Goal: Task Accomplishment & Management: Use online tool/utility

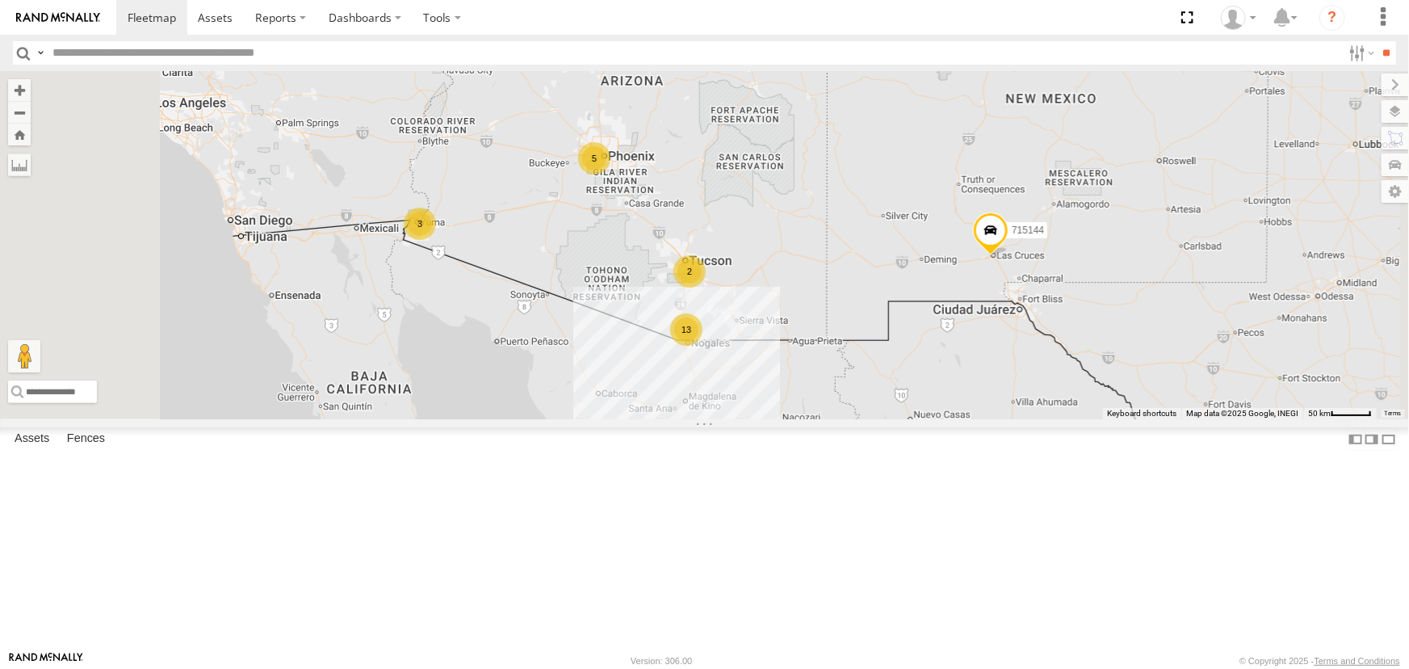
click at [0, 0] on div "All Assets" at bounding box center [0, 0] width 0 height 0
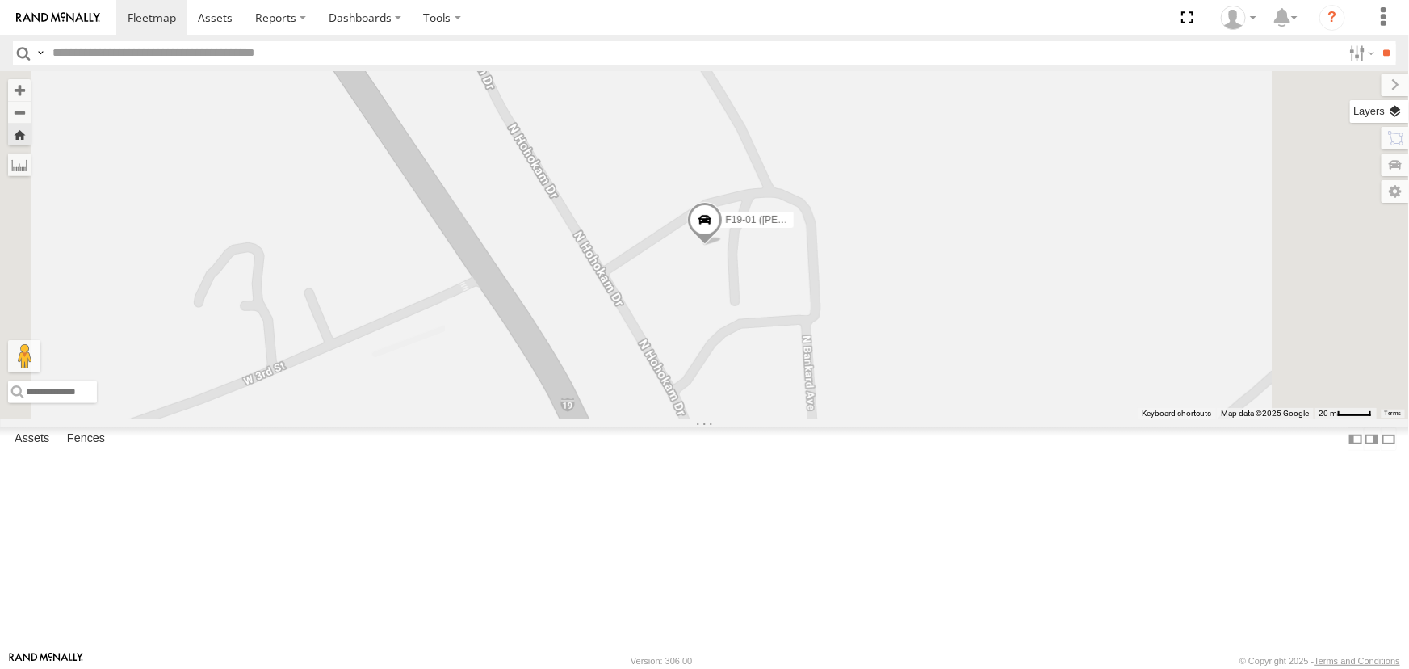
click at [1400, 113] on label at bounding box center [1379, 111] width 59 height 23
click at [0, 0] on span "Basemaps" at bounding box center [0, 0] width 0 height 0
click at [0, 0] on span "Satellite" at bounding box center [0, 0] width 0 height 0
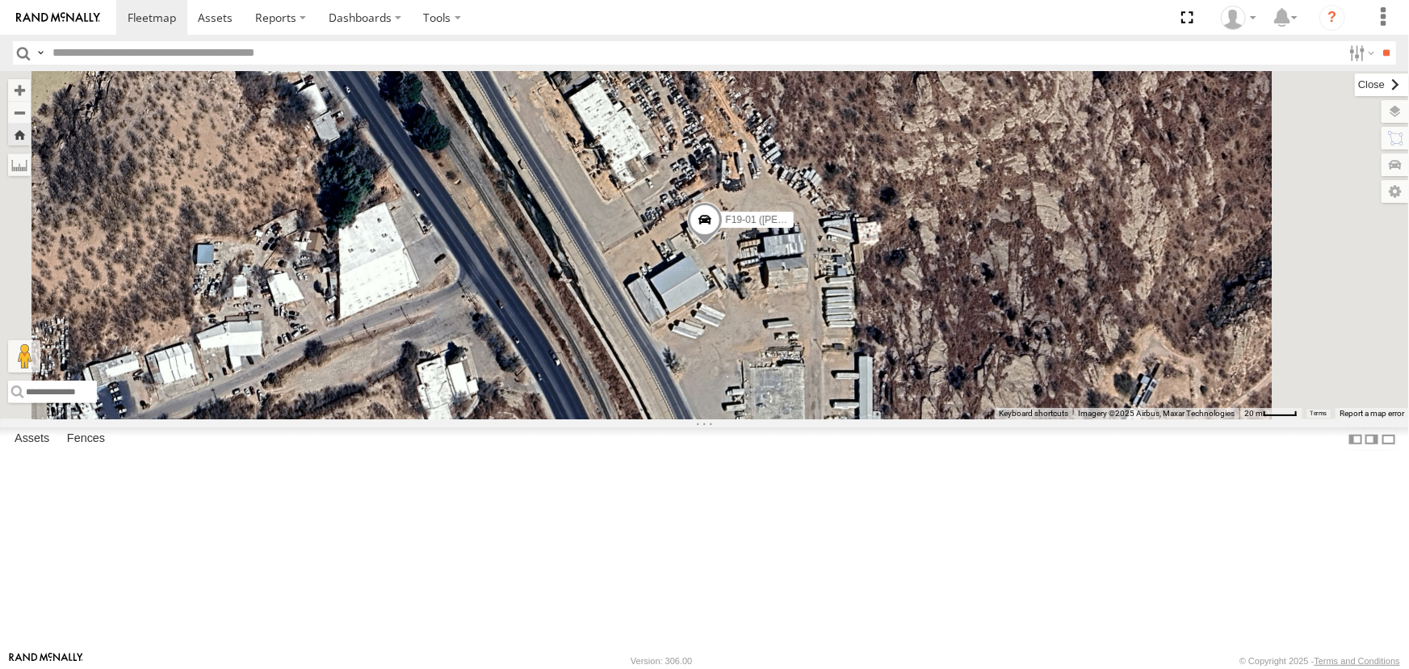
click at [1355, 84] on label at bounding box center [1382, 84] width 54 height 23
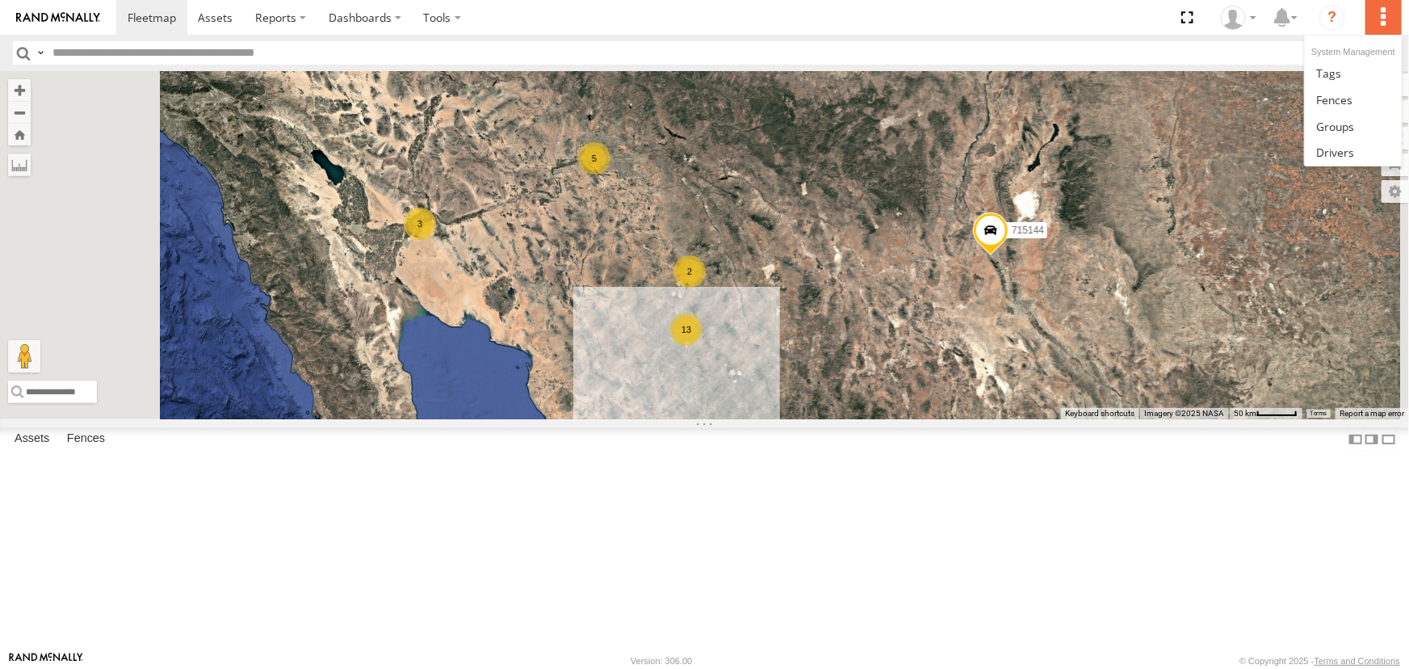
click at [1383, 16] on label at bounding box center [1384, 17] width 36 height 35
click at [1387, 15] on label at bounding box center [1384, 17] width 36 height 35
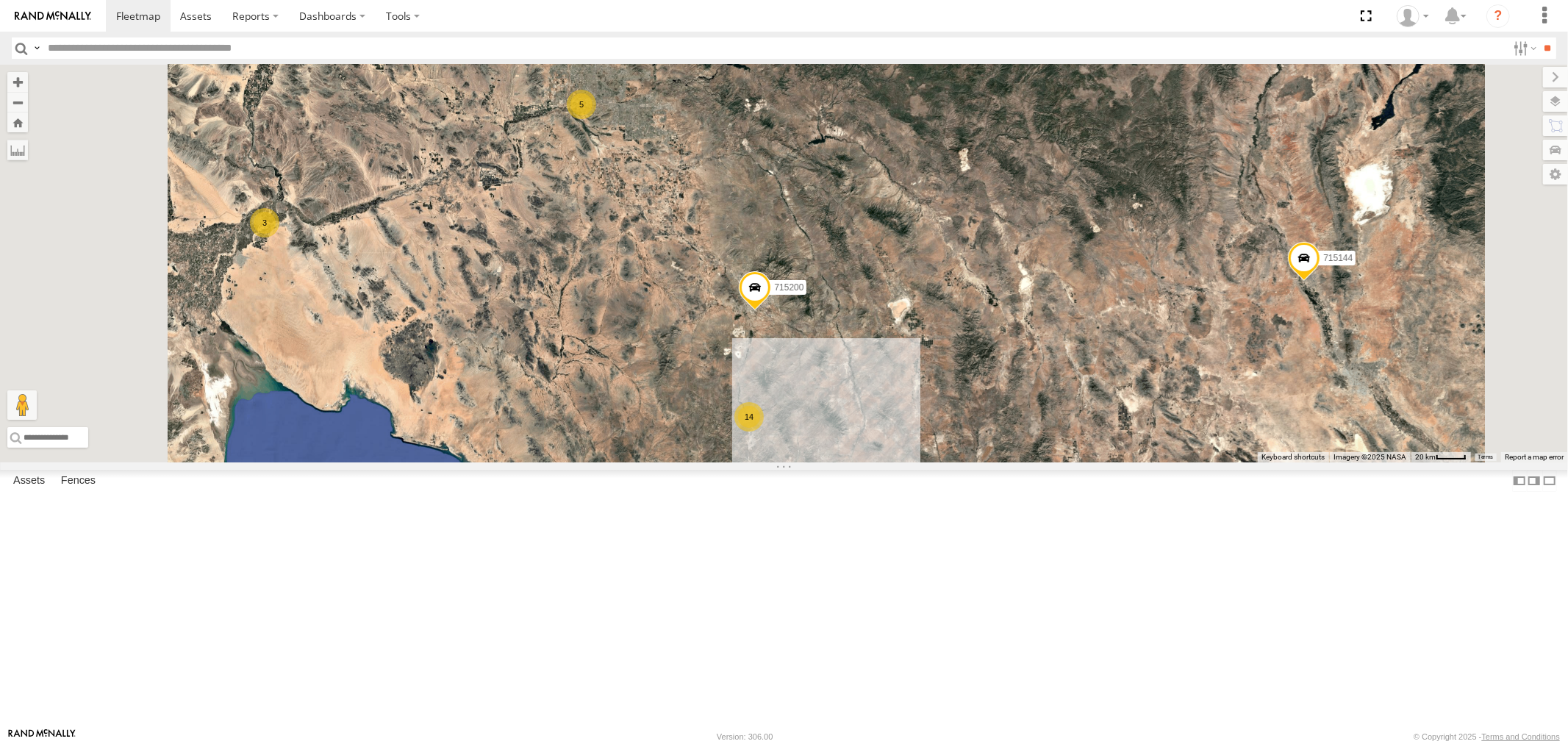
click at [0, 0] on div "715143" at bounding box center [0, 0] width 0 height 0
click at [0, 0] on link at bounding box center [0, 0] width 0 height 0
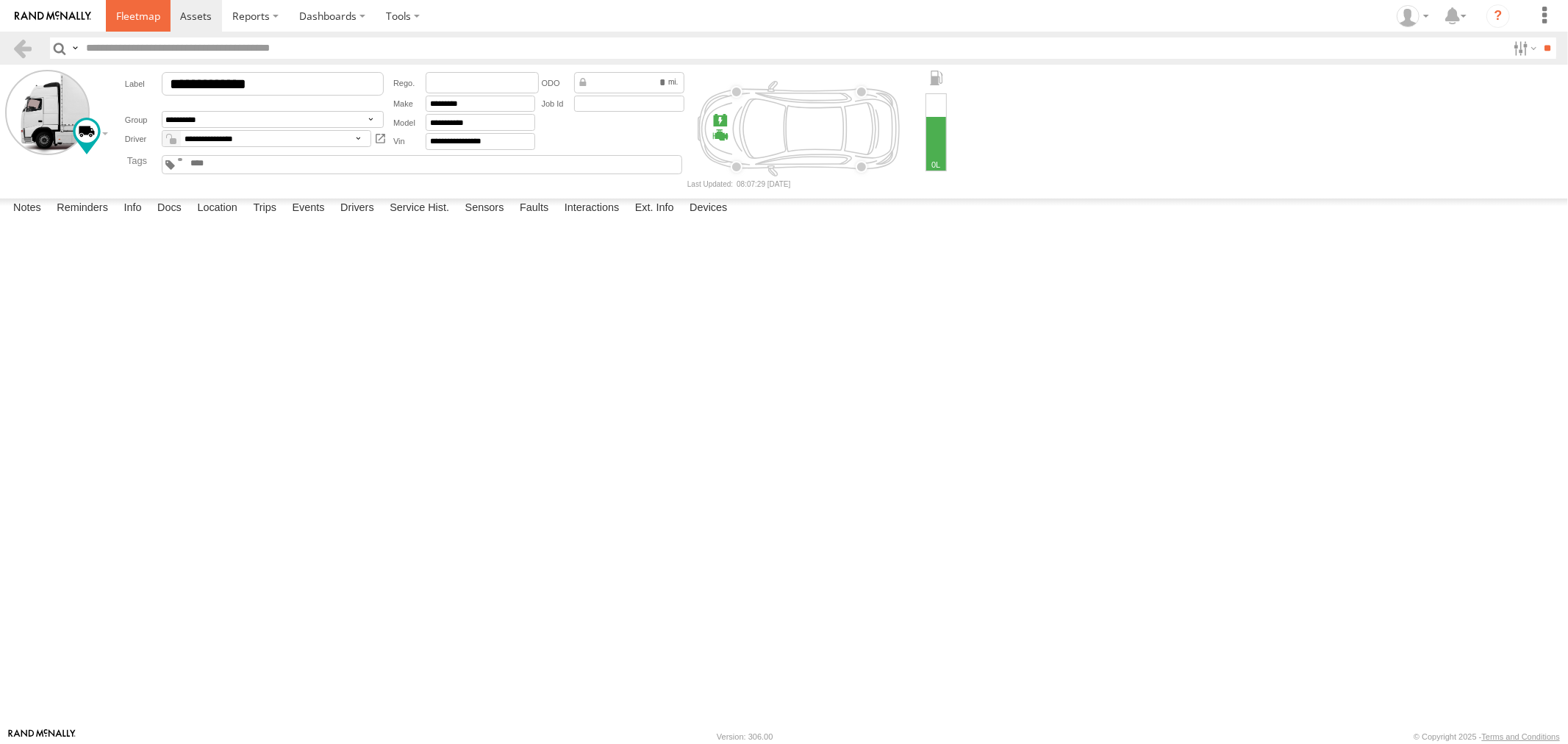
click at [124, 15] on span at bounding box center [138, 15] width 44 height 14
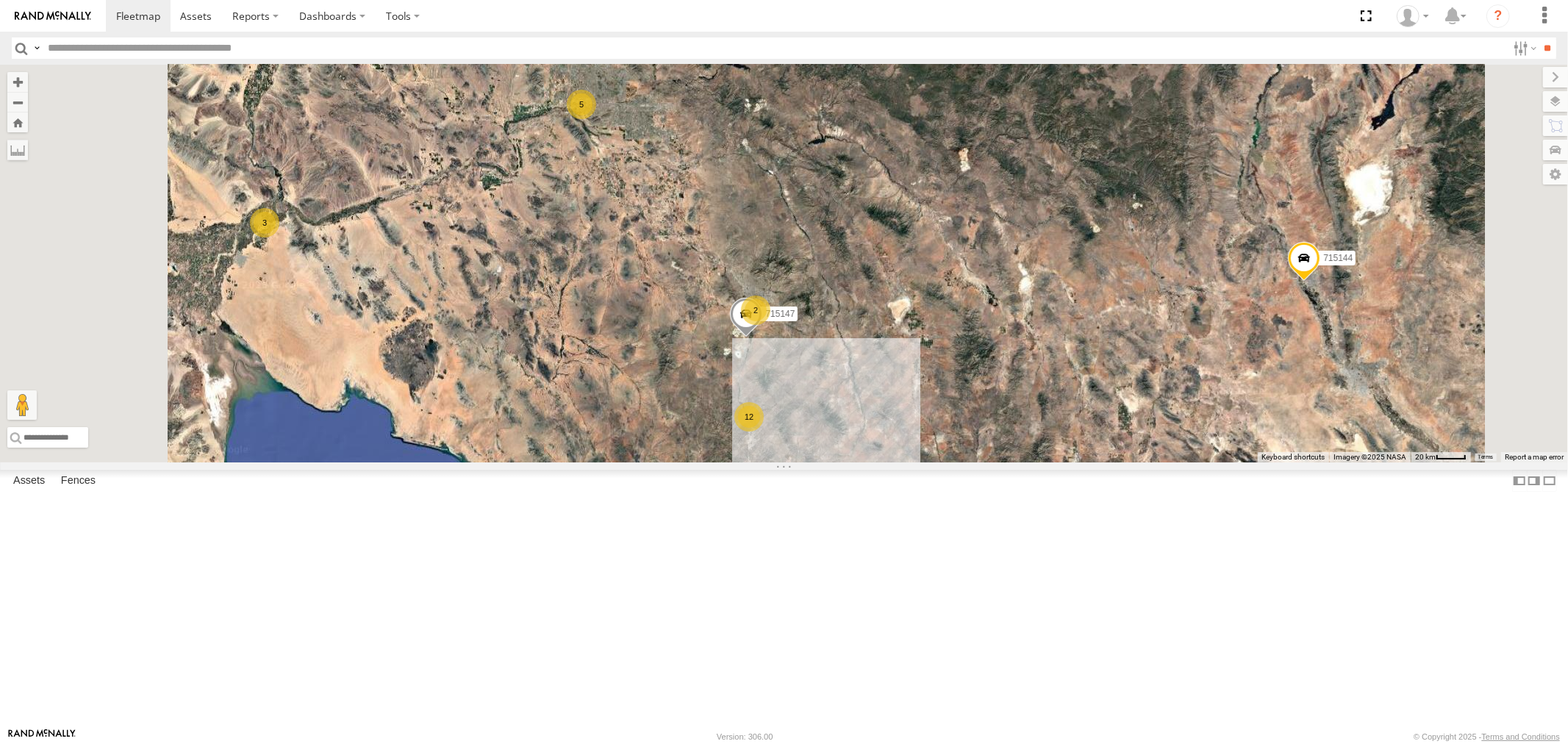
click at [0, 0] on div "715147" at bounding box center [0, 0] width 0 height 0
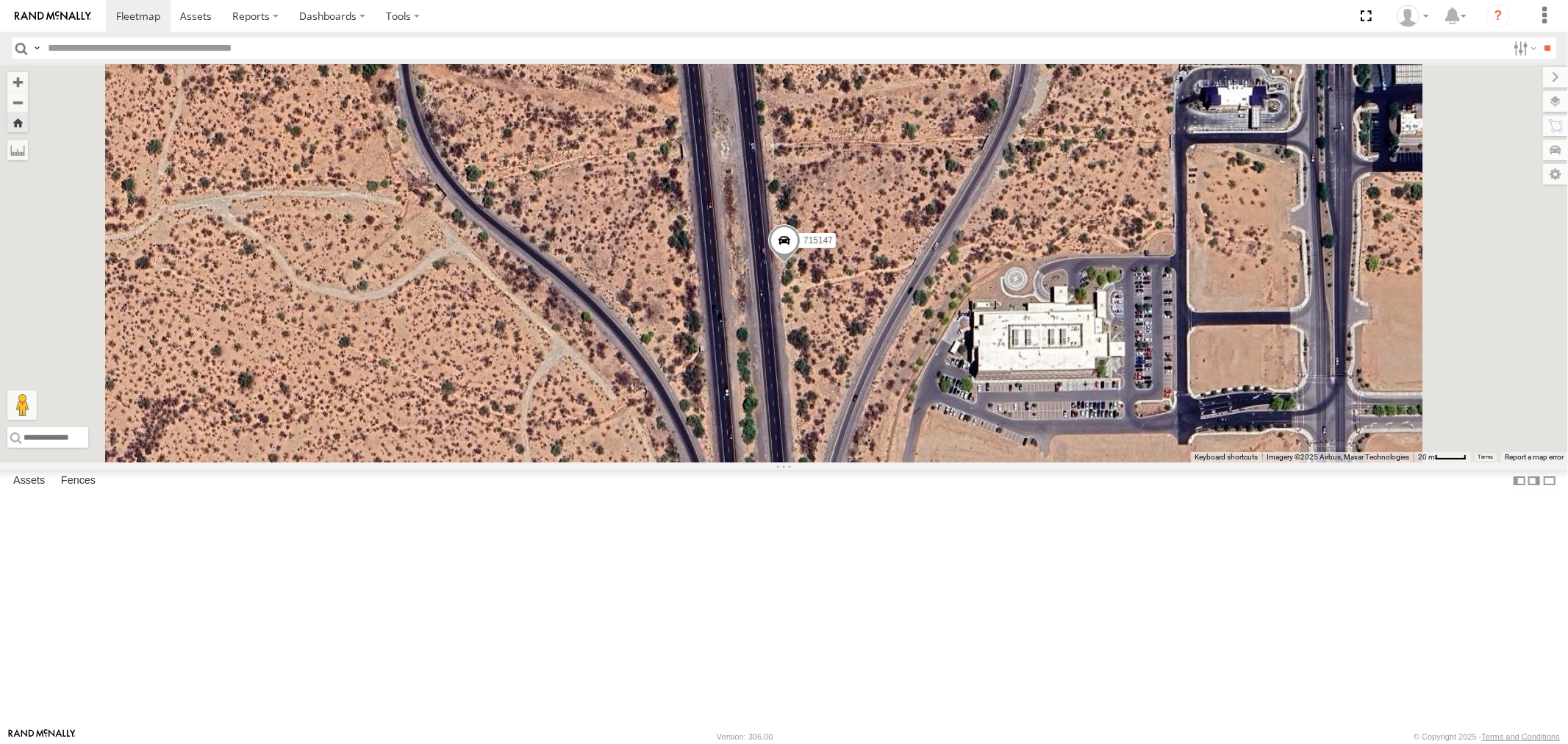
click at [800, 263] on span at bounding box center [784, 243] width 33 height 40
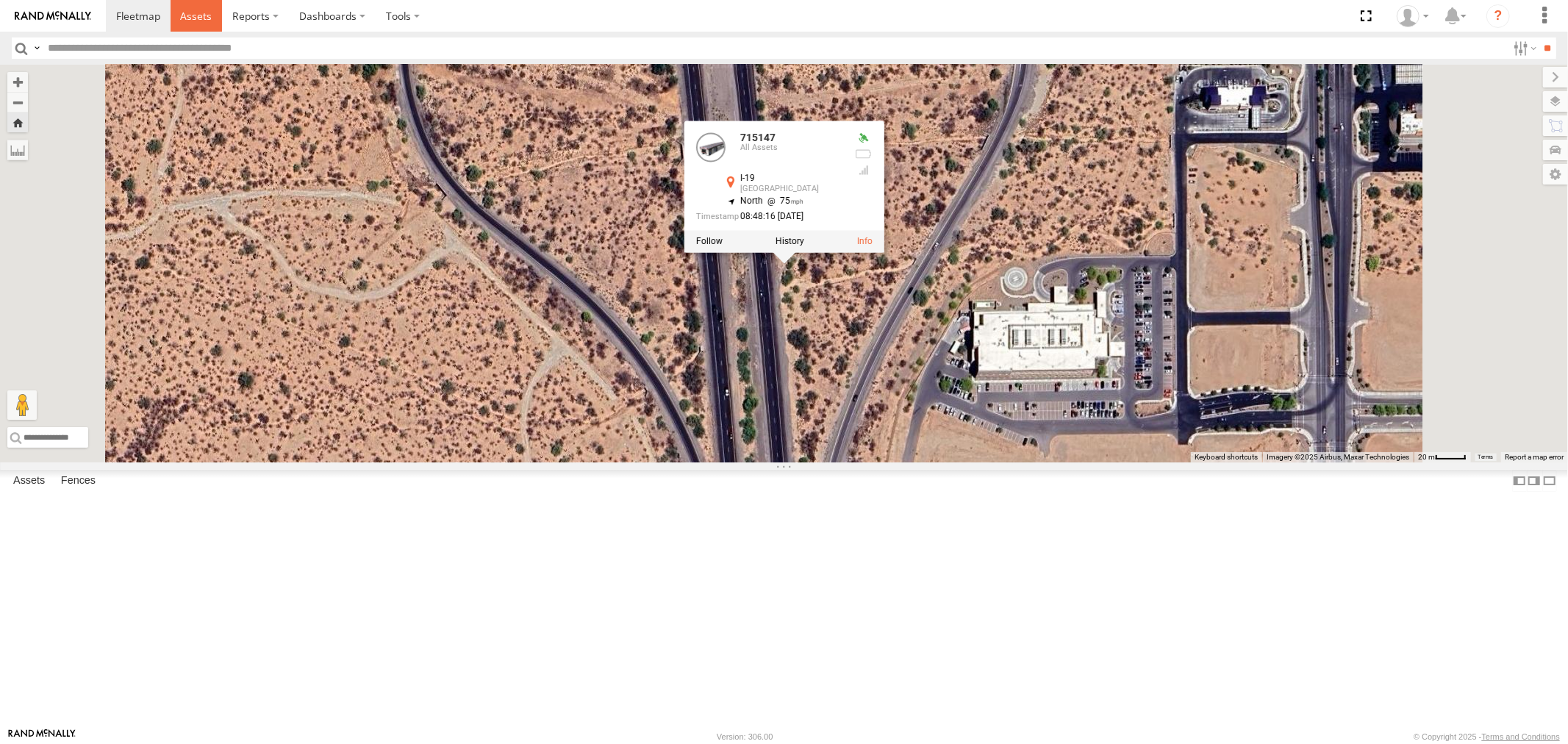
click at [195, 17] on span at bounding box center [196, 15] width 32 height 14
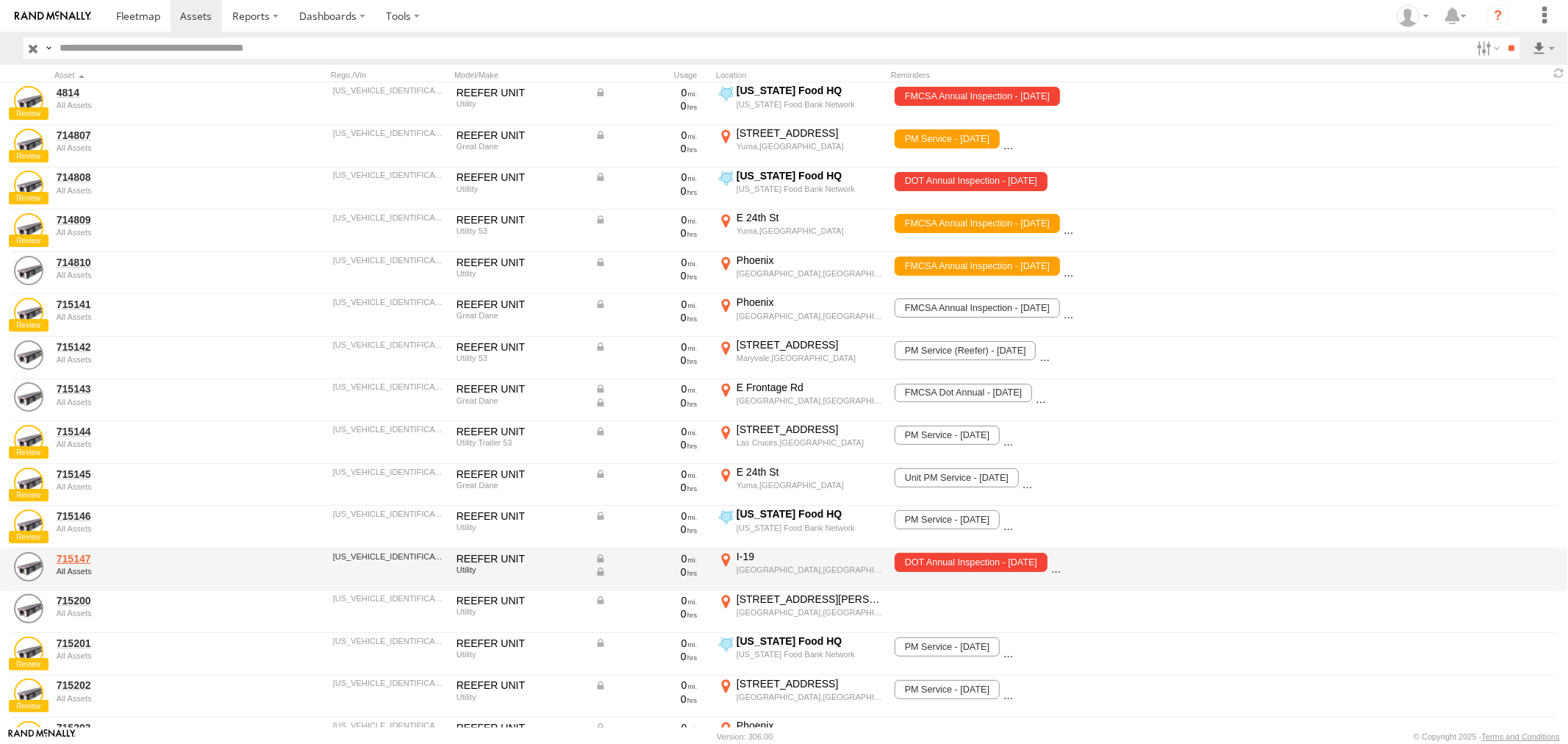
click at [77, 563] on link "715147" at bounding box center [157, 558] width 201 height 14
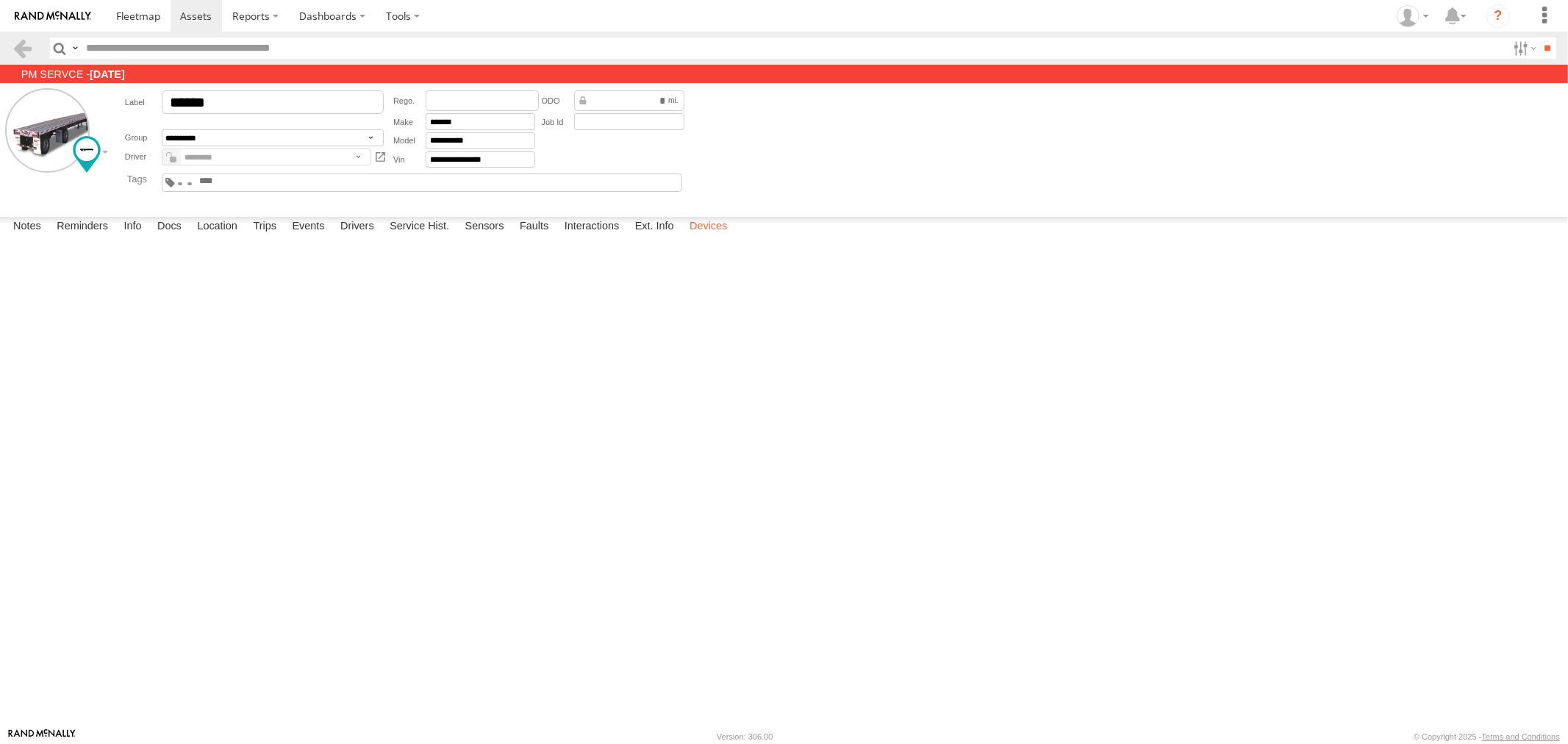
click at [707, 238] on label "Devices" at bounding box center [708, 227] width 52 height 21
click at [0, 0] on div at bounding box center [0, 0] width 0 height 0
click at [132, 20] on span at bounding box center [138, 15] width 44 height 14
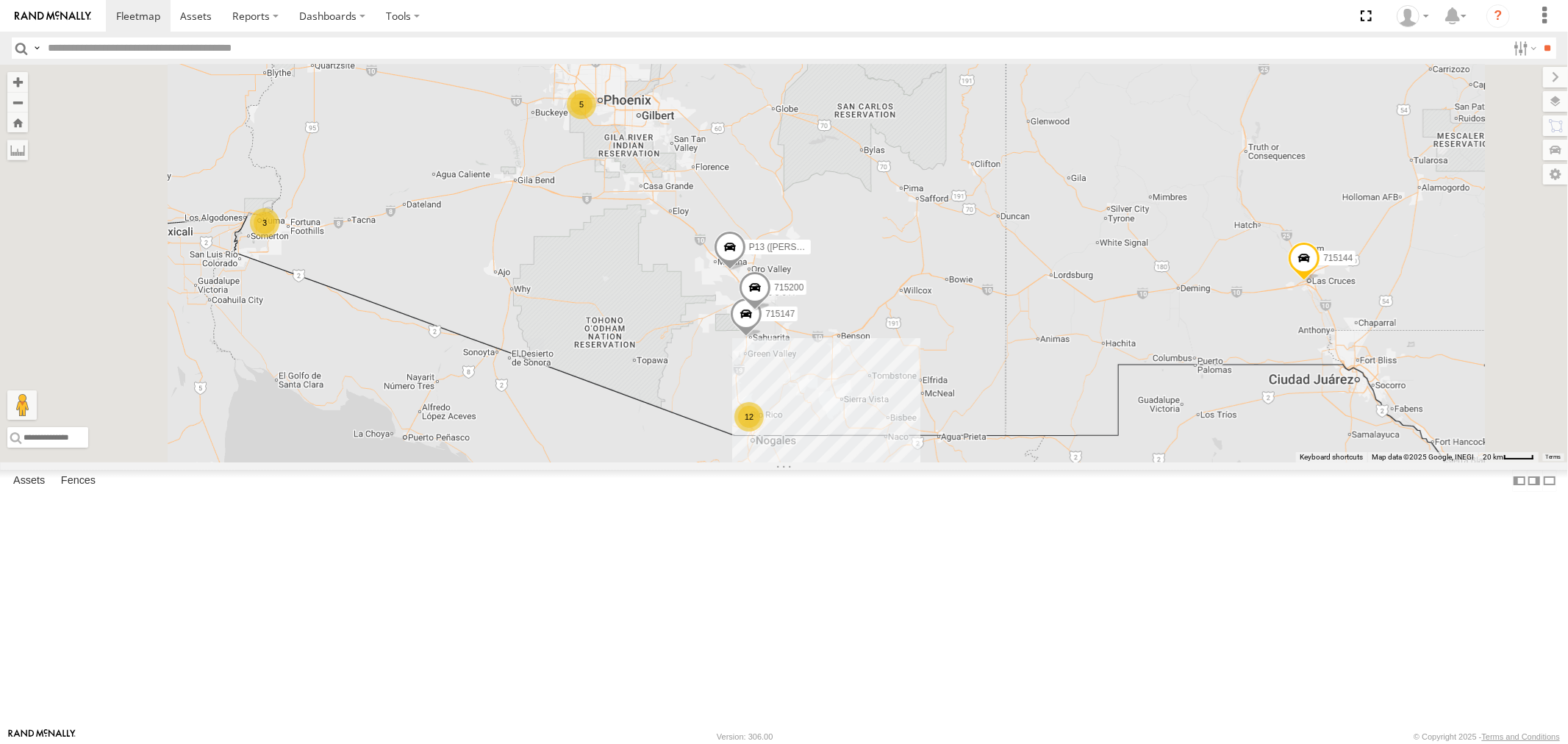
click at [0, 0] on div "714810" at bounding box center [0, 0] width 0 height 0
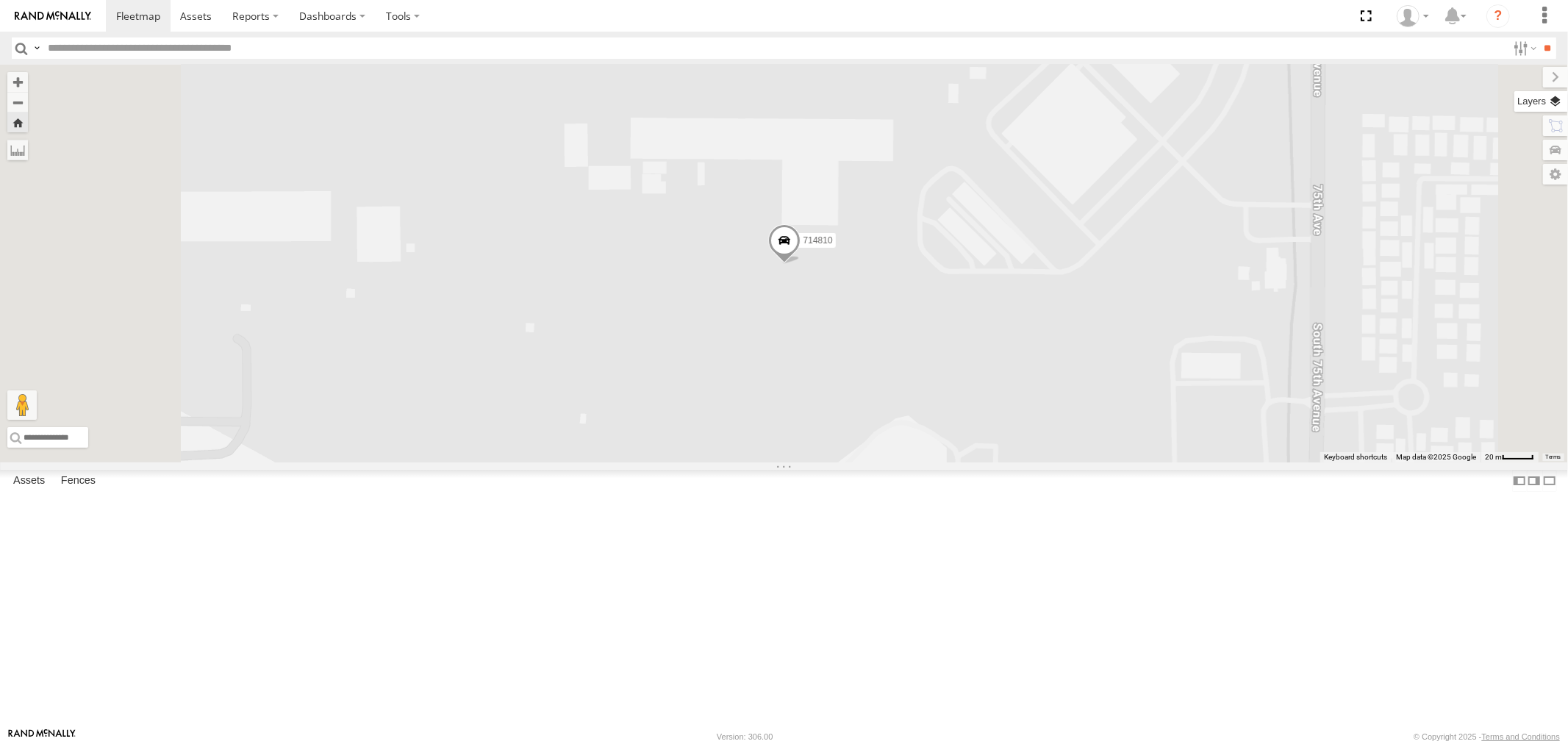
click at [1557, 97] on label at bounding box center [1541, 101] width 54 height 21
click at [0, 0] on span "Basemaps" at bounding box center [0, 0] width 0 height 0
click at [0, 0] on span "Satellite" at bounding box center [0, 0] width 0 height 0
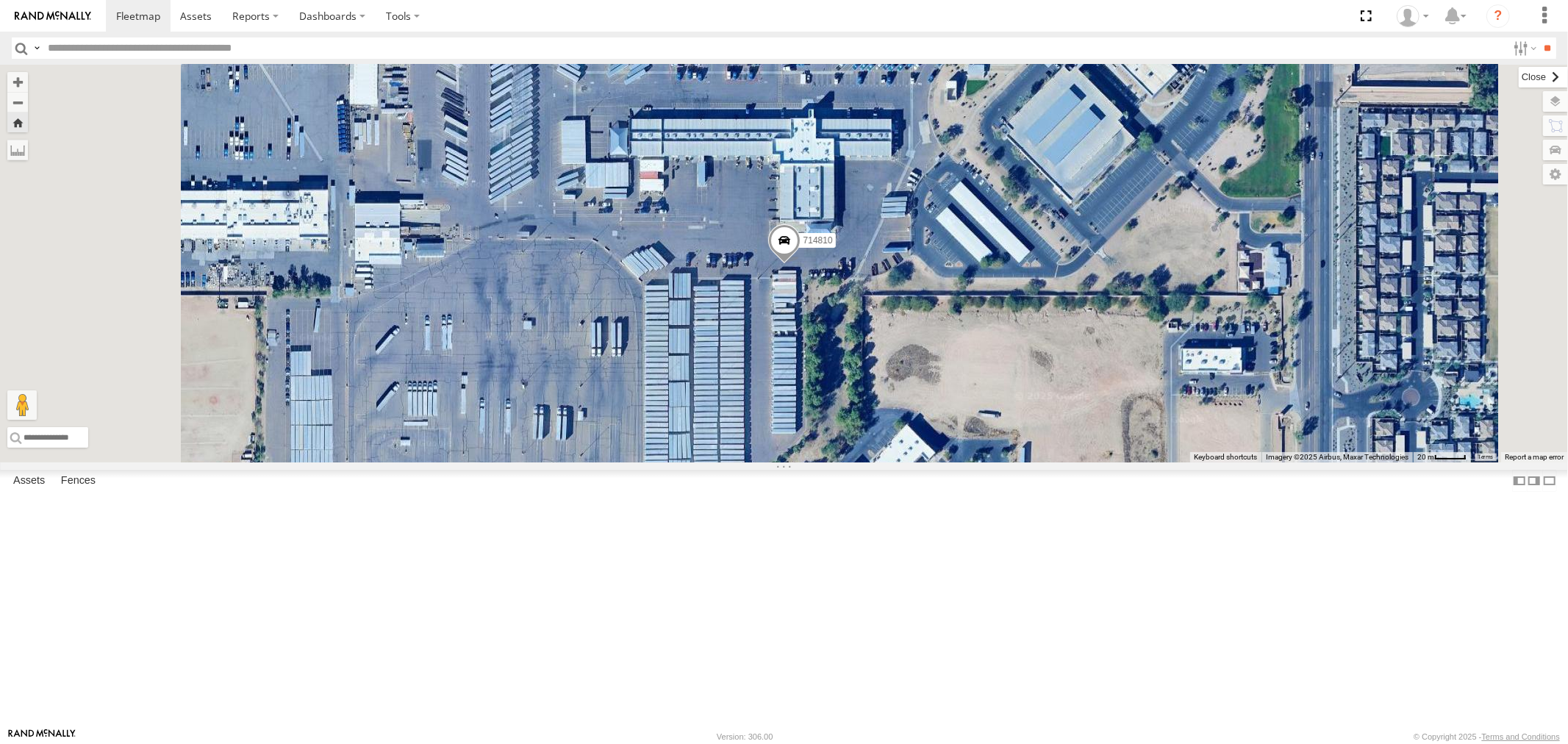
click at [1519, 72] on label at bounding box center [1543, 76] width 49 height 21
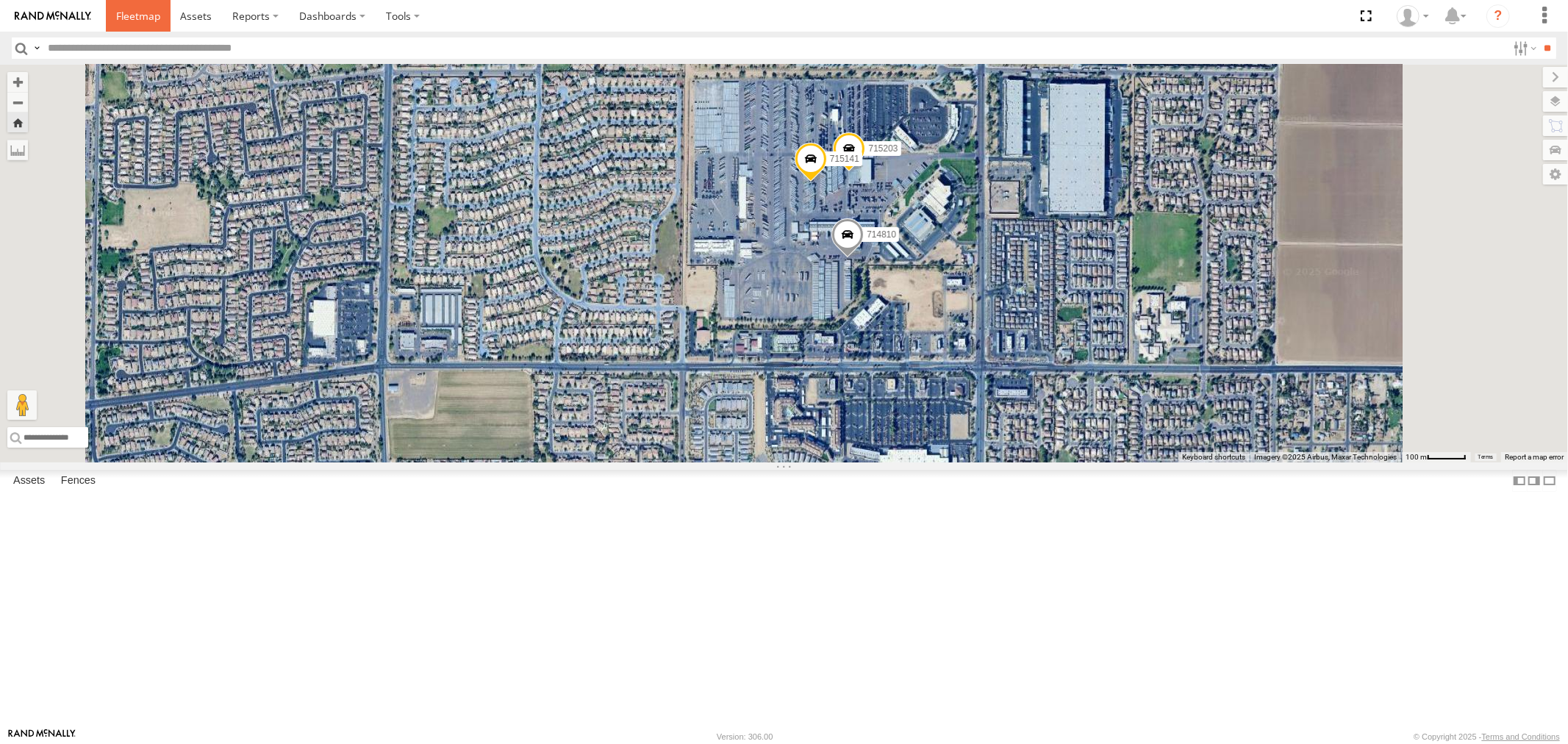
click at [146, 25] on link at bounding box center [137, 15] width 65 height 32
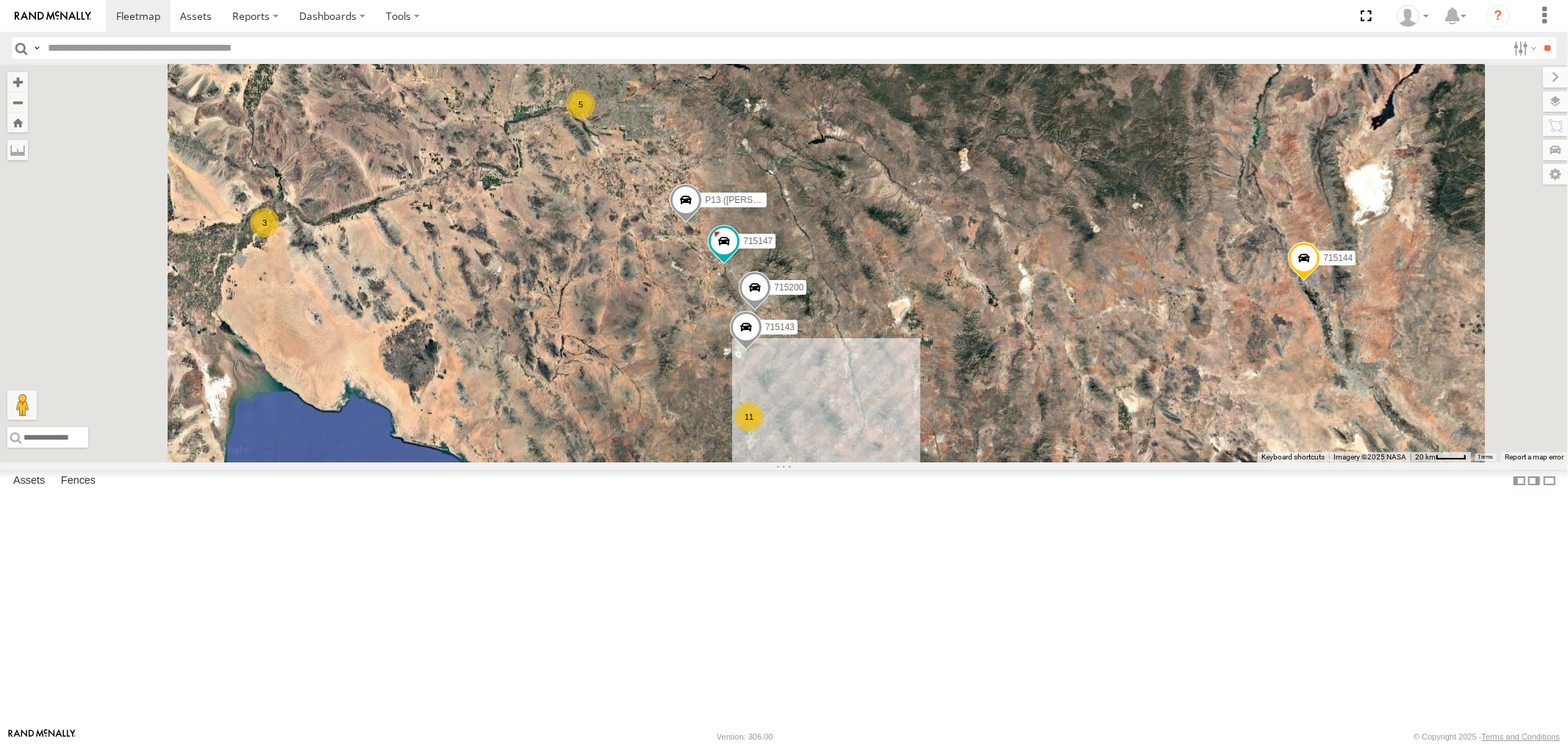
click at [0, 0] on div "715142 All Assets" at bounding box center [0, 0] width 0 height 0
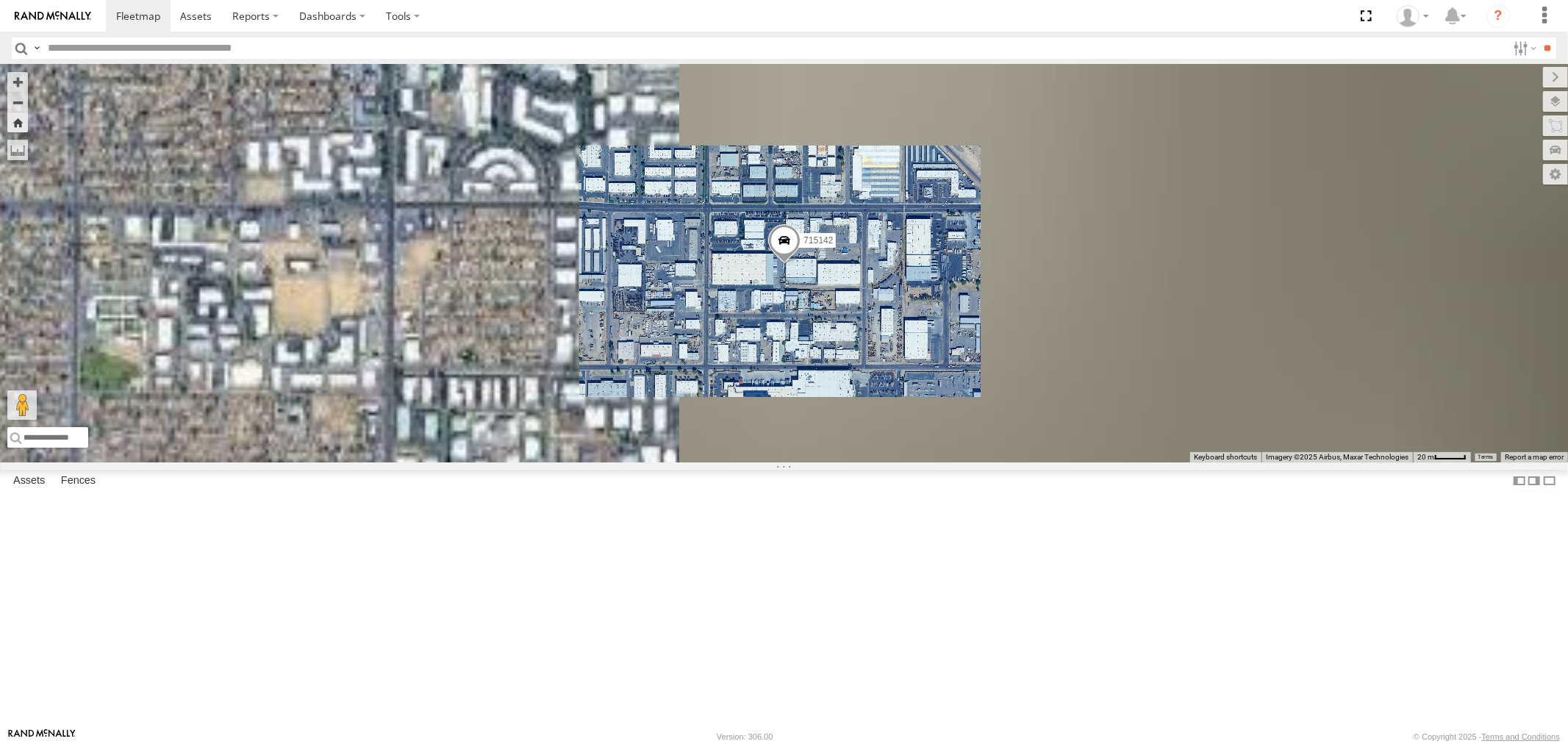
click at [0, 0] on div "P13 (Eduardo)" at bounding box center [0, 0] width 0 height 0
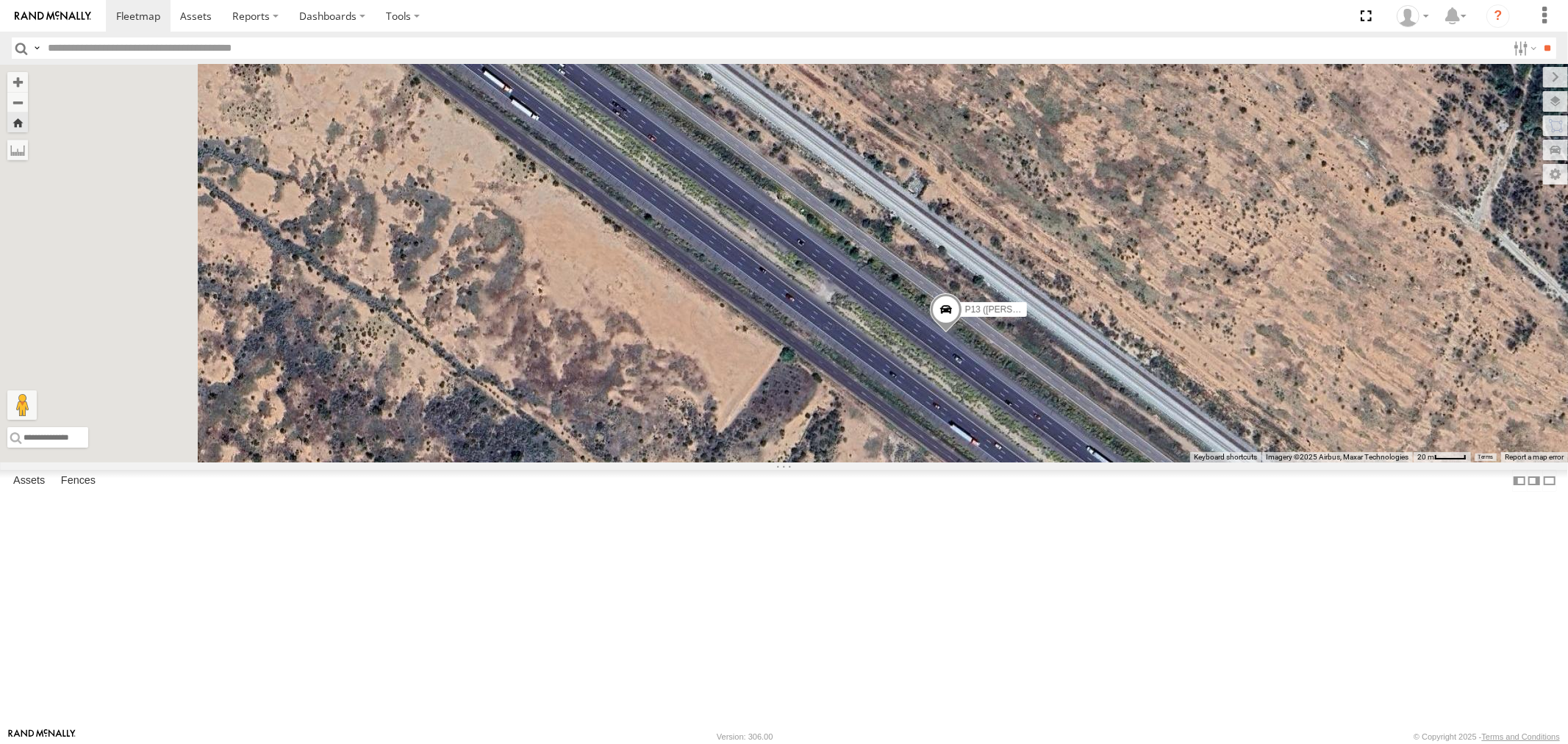
drag, startPoint x: 1267, startPoint y: 606, endPoint x: 1464, endPoint y: 747, distance: 242.3
click at [1464, 743] on html at bounding box center [784, 372] width 1568 height 744
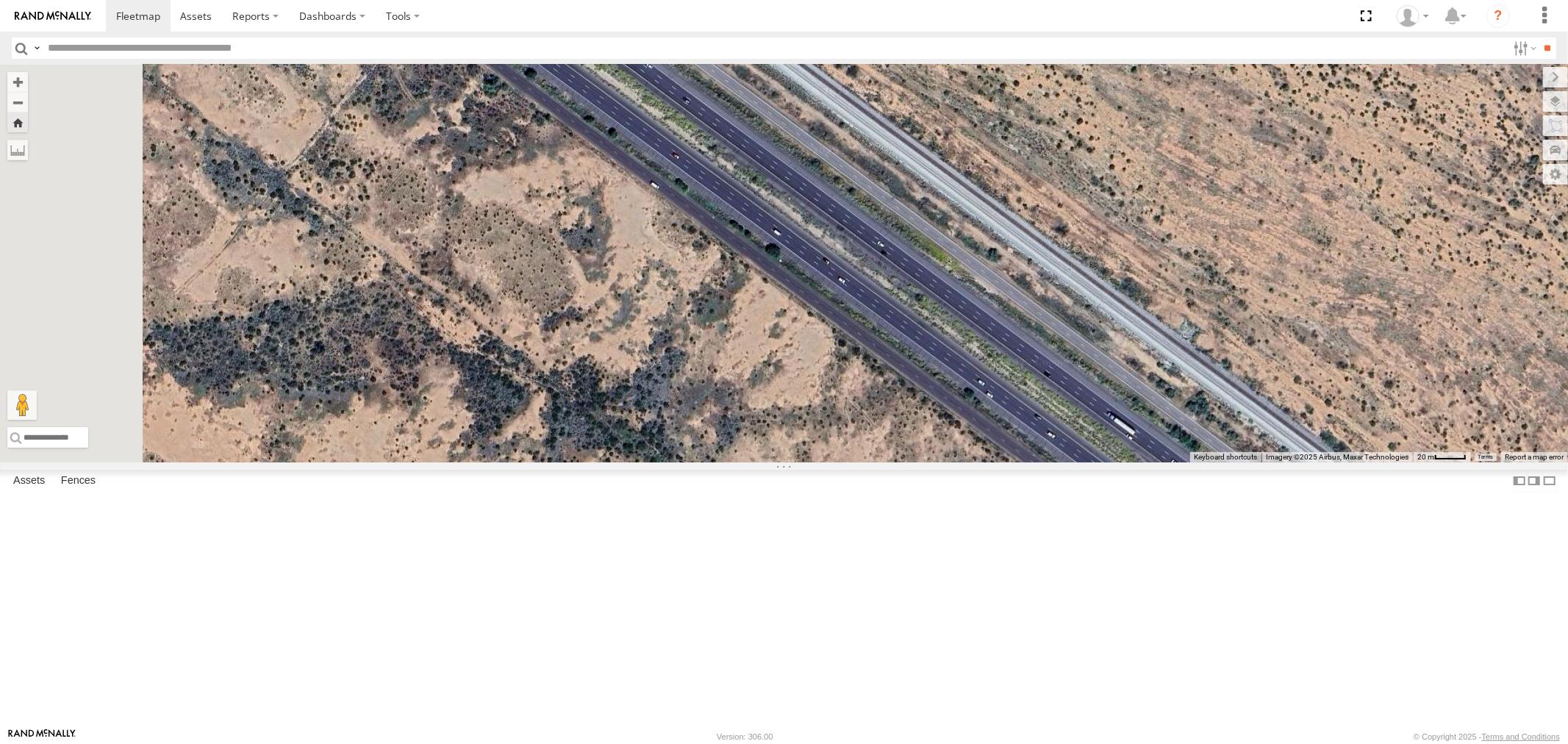
drag, startPoint x: 414, startPoint y: 238, endPoint x: 1125, endPoint y: 693, distance: 844.1
click at [1125, 463] on div "P13 ([PERSON_NAME])" at bounding box center [784, 263] width 1568 height 398
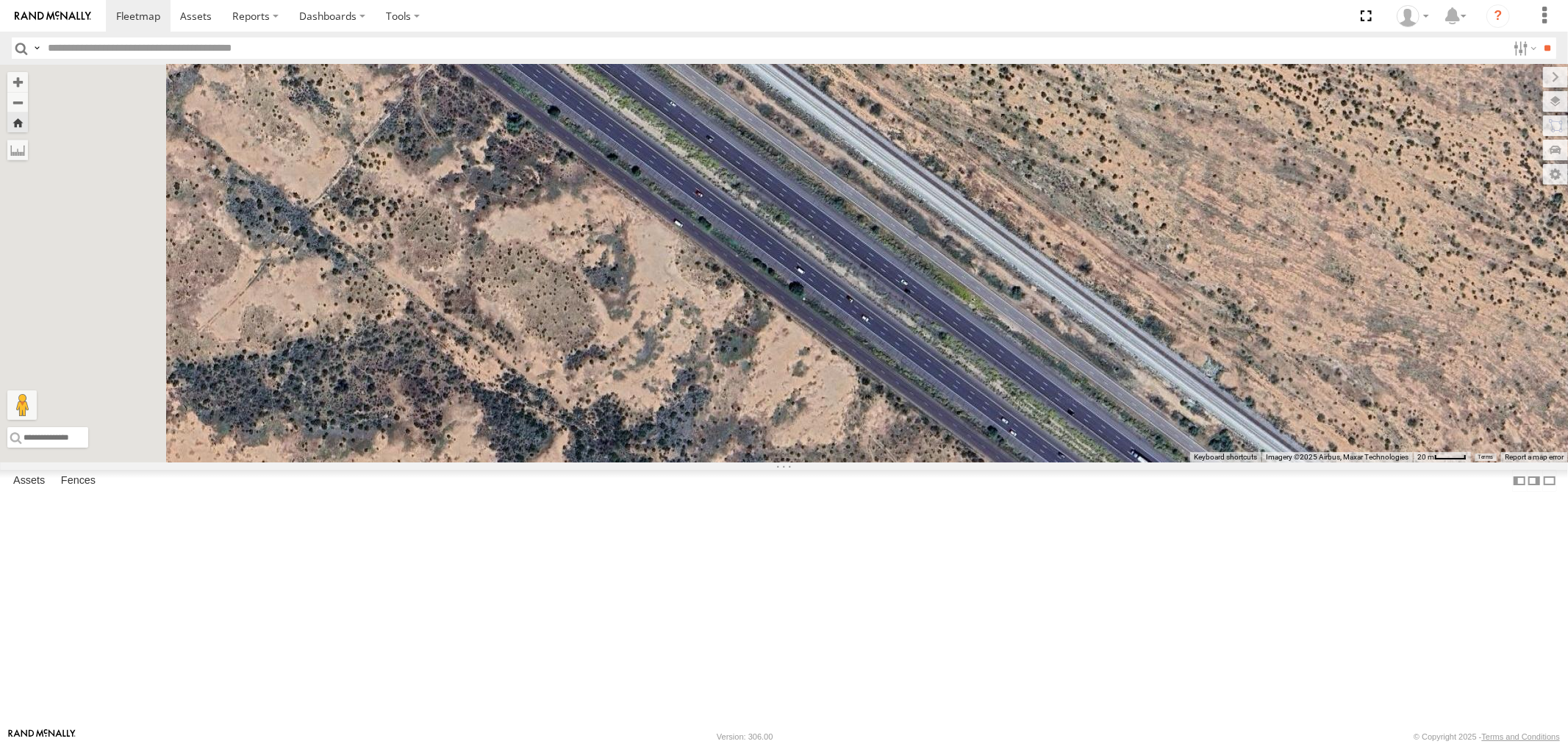
scroll to position [323, 0]
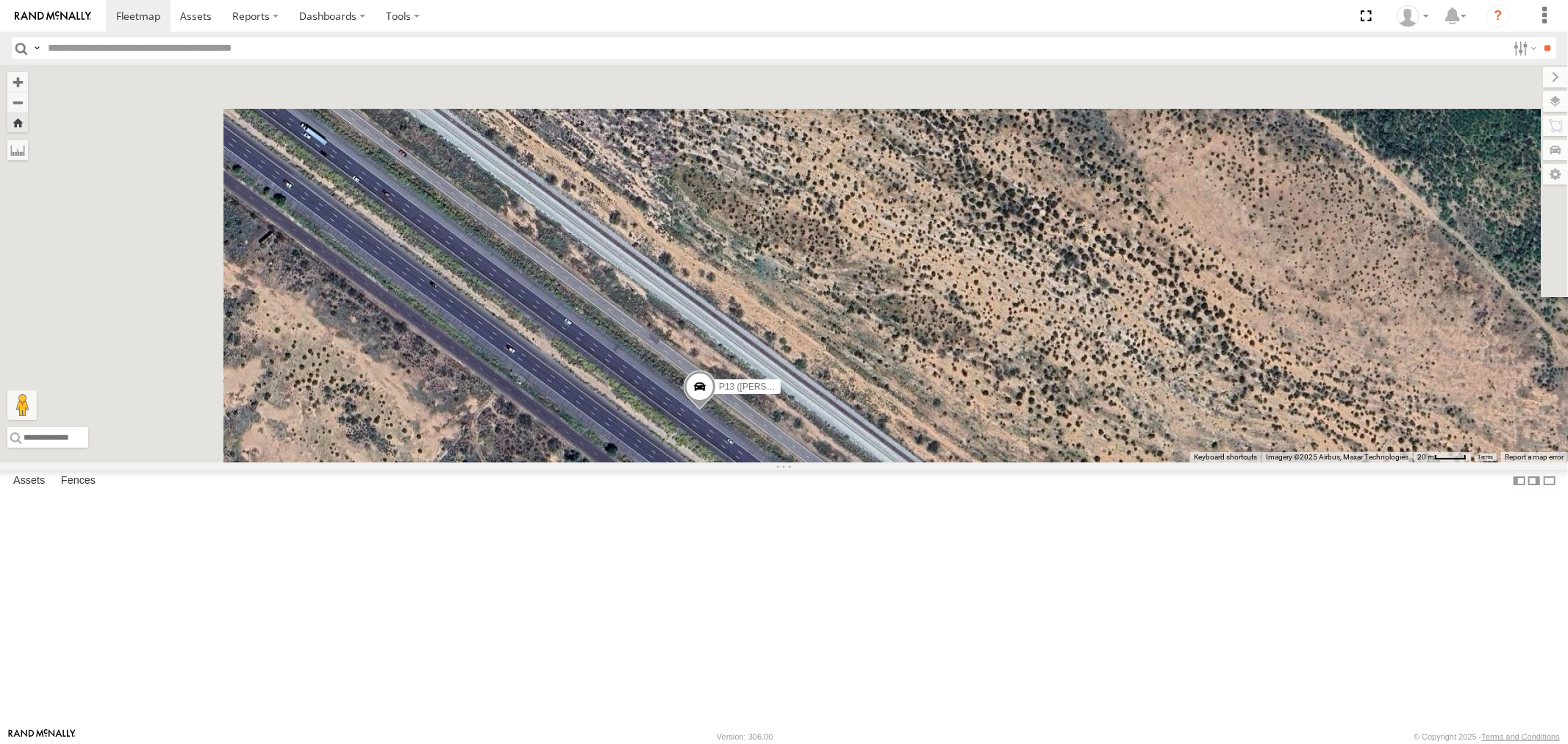
drag, startPoint x: 782, startPoint y: 289, endPoint x: 875, endPoint y: 761, distance: 481.1
click at [875, 743] on html at bounding box center [784, 372] width 1568 height 744
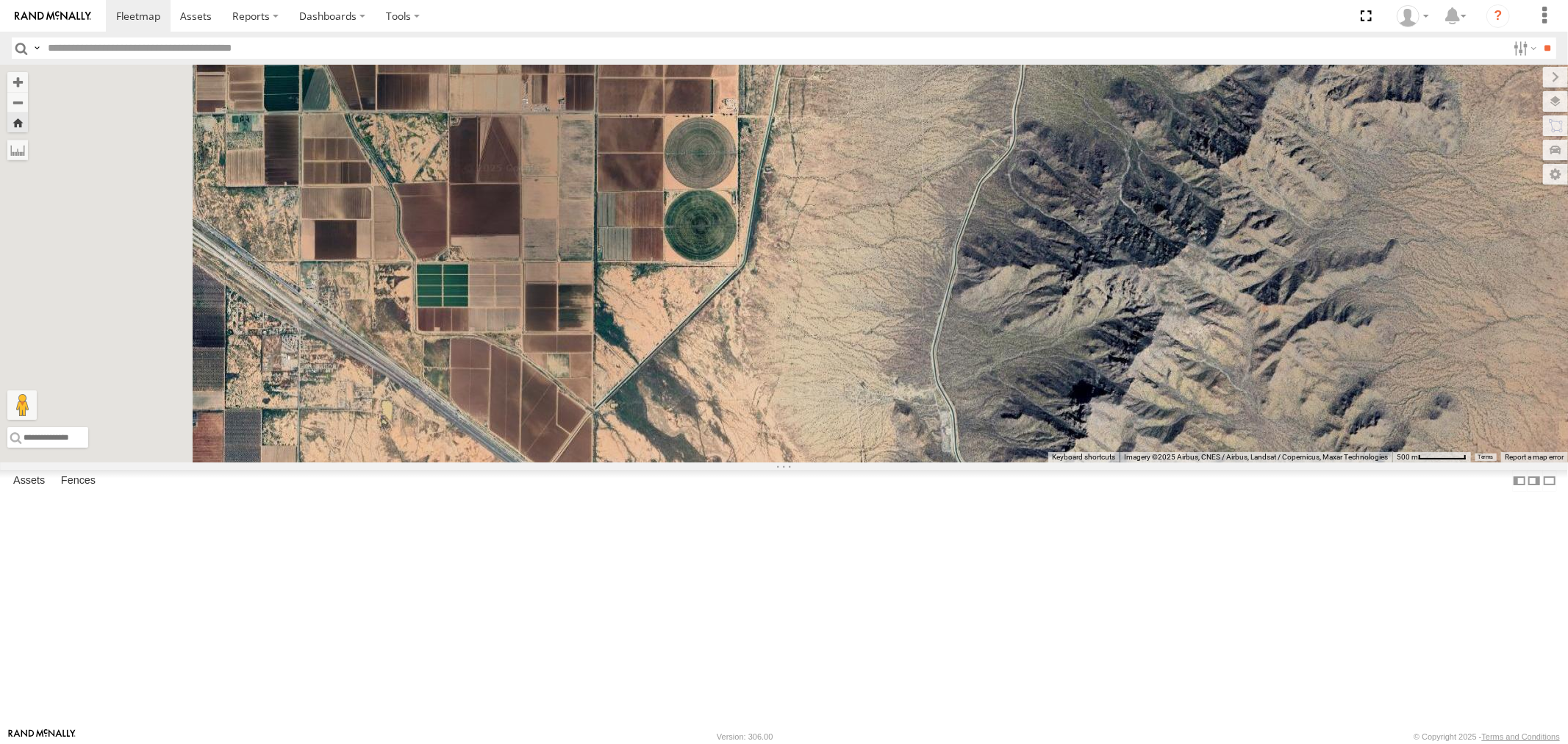
drag, startPoint x: 577, startPoint y: 480, endPoint x: 809, endPoint y: 685, distance: 309.6
click at [808, 463] on div "P13 ([PERSON_NAME])" at bounding box center [784, 263] width 1568 height 398
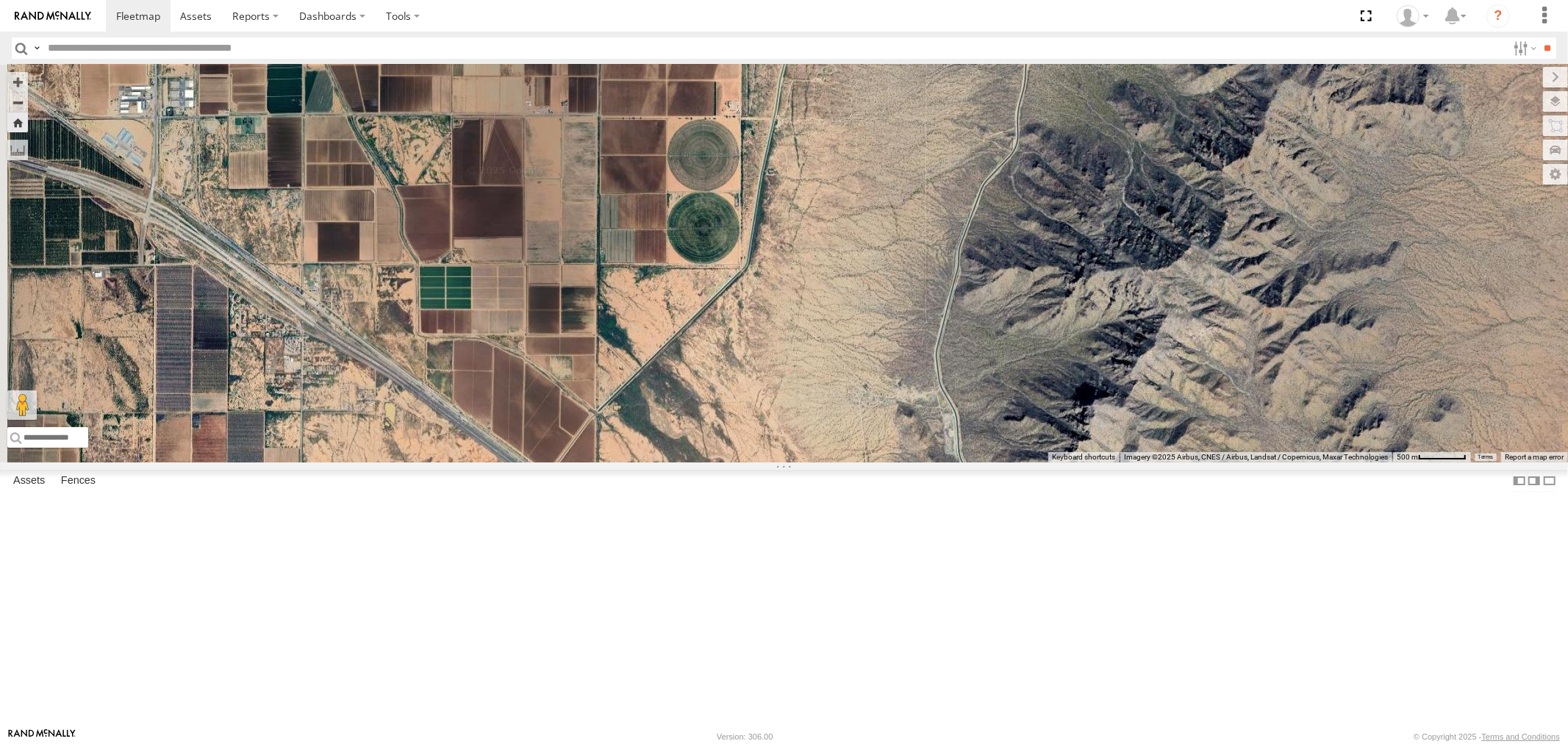
drag, startPoint x: 598, startPoint y: 576, endPoint x: 774, endPoint y: 703, distance: 217.0
click at [769, 463] on div "P13 ([PERSON_NAME])" at bounding box center [784, 263] width 1568 height 398
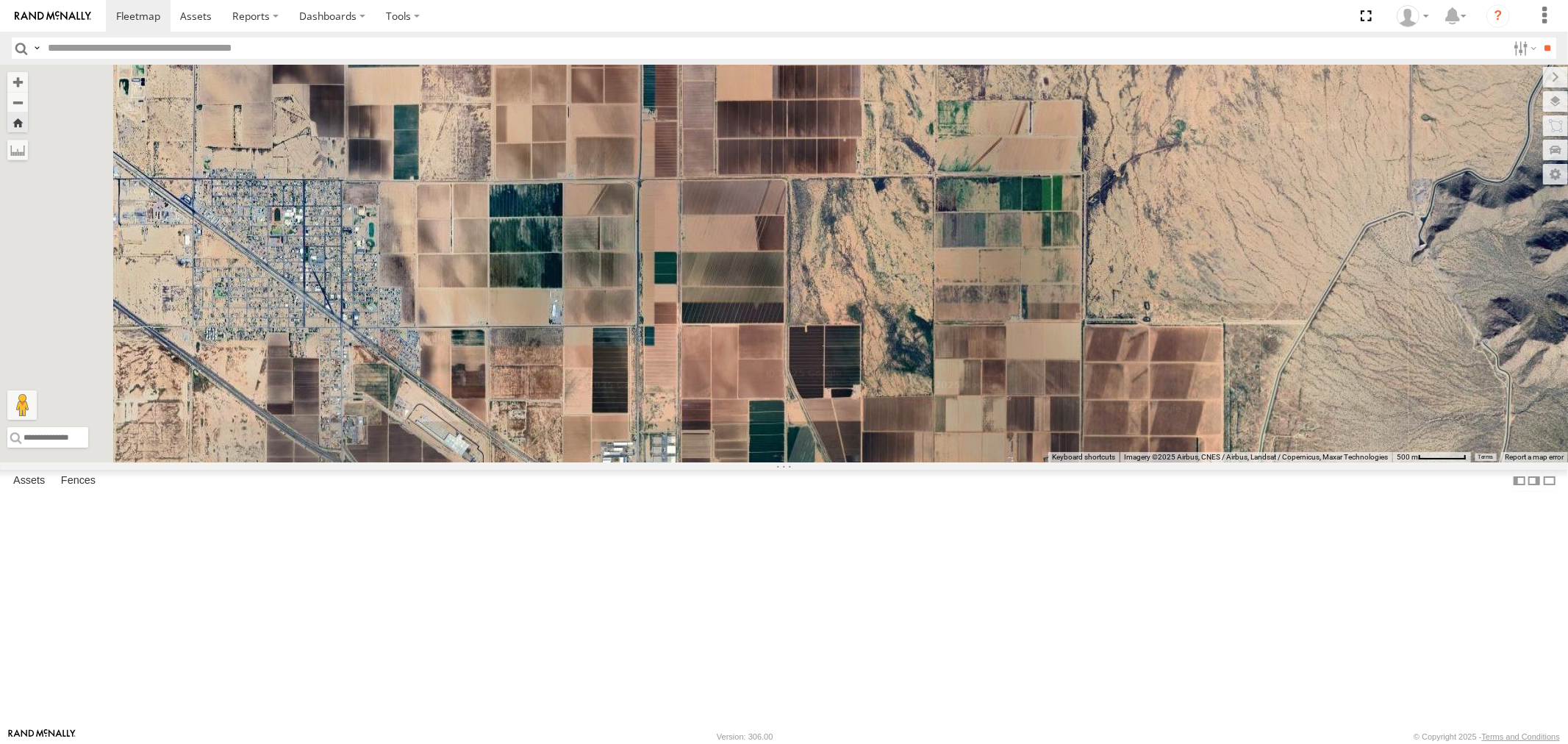
drag, startPoint x: 731, startPoint y: 667, endPoint x: 869, endPoint y: 747, distance: 159.5
click at [869, 743] on html at bounding box center [784, 372] width 1568 height 744
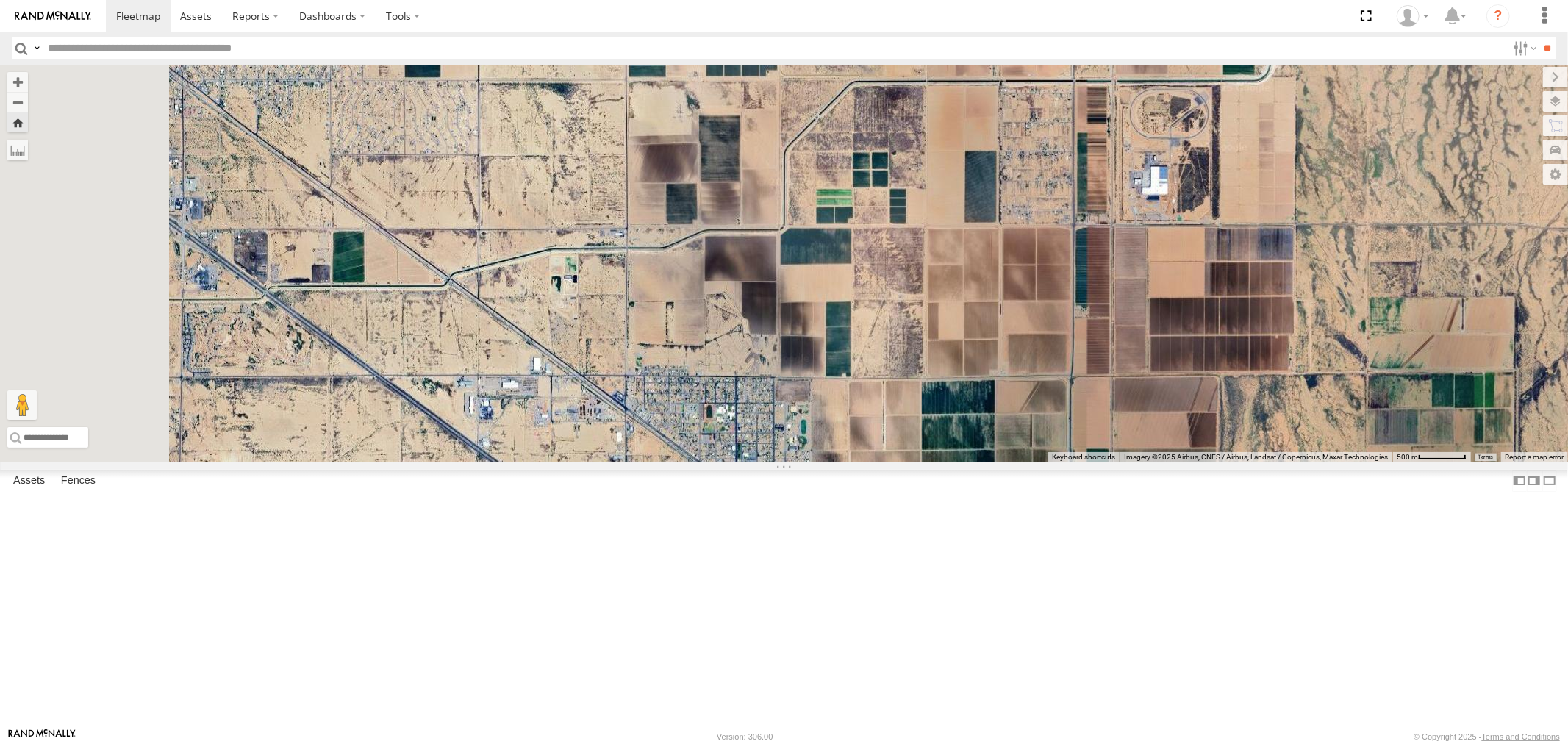
drag, startPoint x: 640, startPoint y: 583, endPoint x: 968, endPoint y: 739, distance: 363.2
click at [968, 739] on body at bounding box center [784, 372] width 1568 height 744
click at [0, 0] on div "P13 ([PERSON_NAME])" at bounding box center [0, 0] width 0 height 0
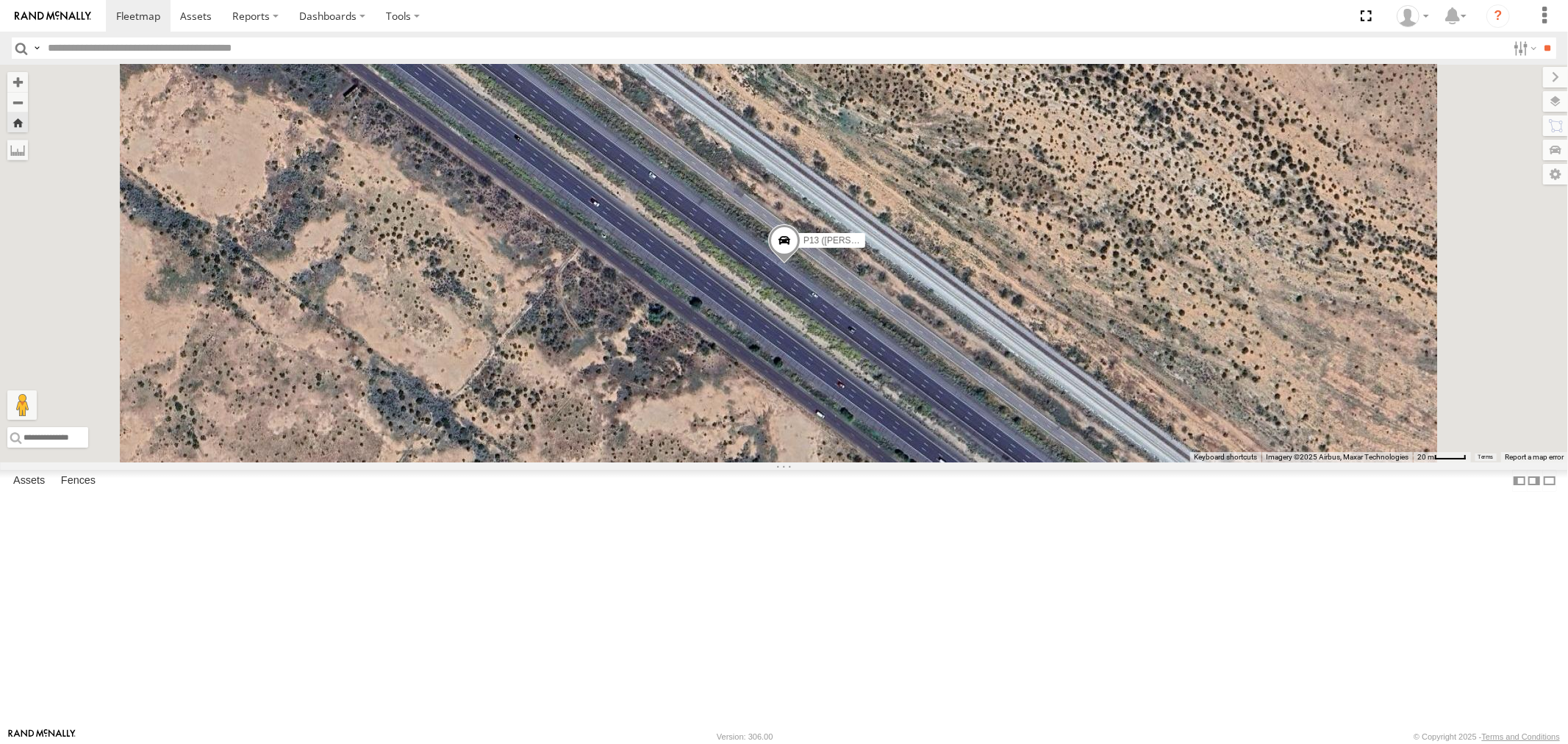
click at [800, 263] on span at bounding box center [784, 243] width 33 height 40
click at [0, 0] on div "P13 ([PERSON_NAME])" at bounding box center [0, 0] width 0 height 0
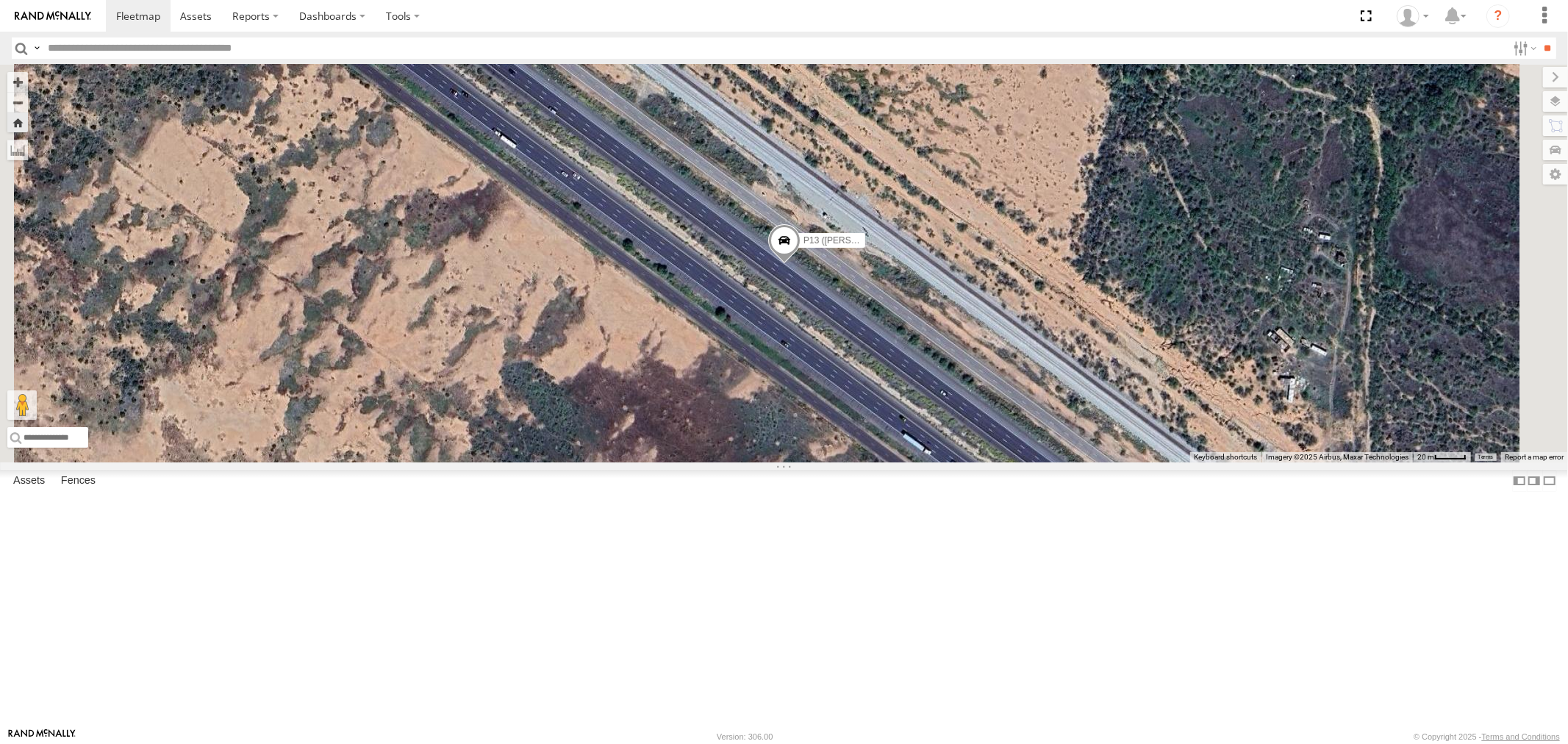
drag, startPoint x: 736, startPoint y: 223, endPoint x: 1102, endPoint y: 701, distance: 602.0
click at [1102, 463] on div "P13 ([PERSON_NAME])" at bounding box center [784, 263] width 1568 height 398
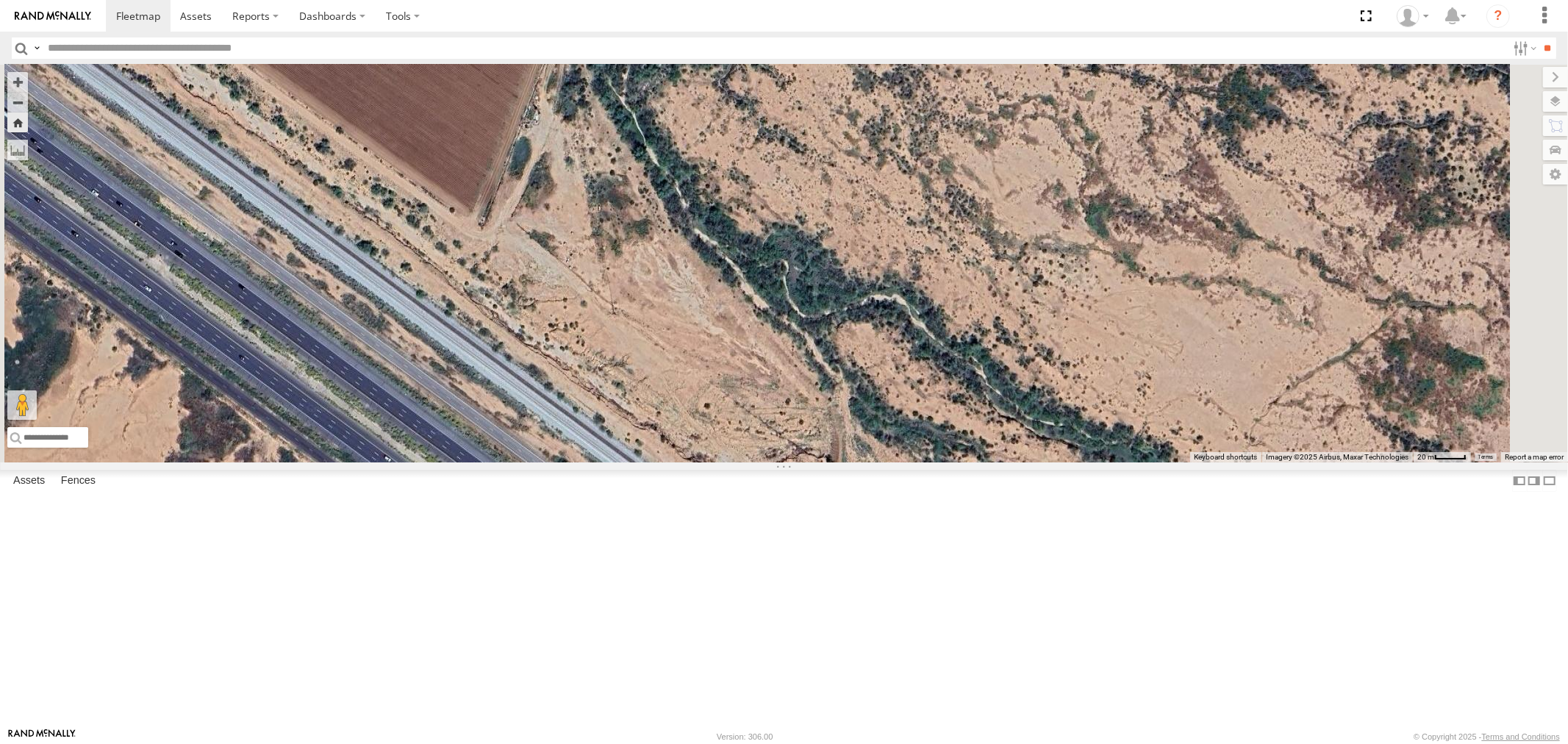
drag, startPoint x: 952, startPoint y: 546, endPoint x: 652, endPoint y: 240, distance: 428.5
click at [720, 308] on div "P13 ([PERSON_NAME])" at bounding box center [784, 263] width 1568 height 398
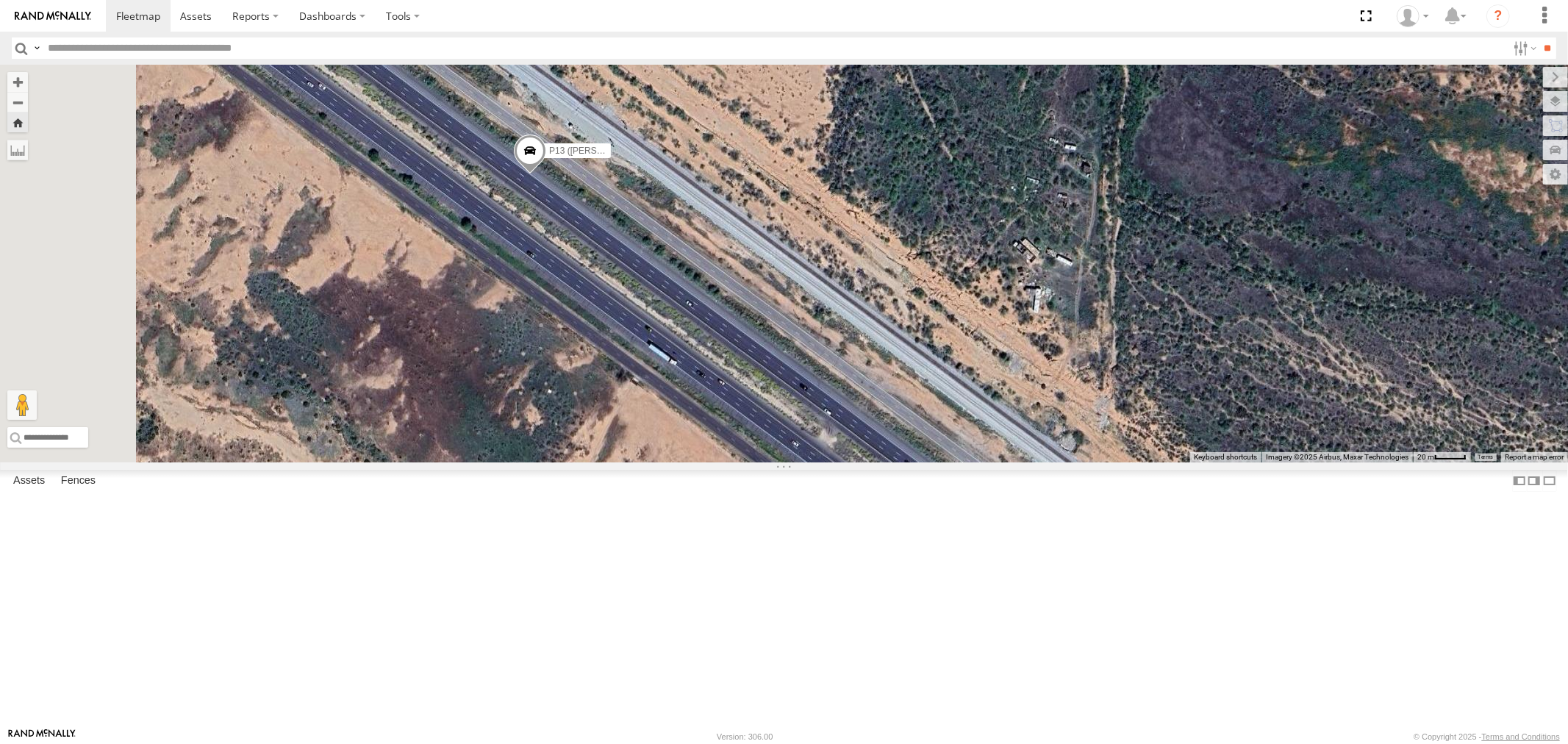
drag, startPoint x: 739, startPoint y: 348, endPoint x: 1017, endPoint y: 691, distance: 441.5
click at [1017, 463] on div "P13 ([PERSON_NAME])" at bounding box center [784, 263] width 1568 height 398
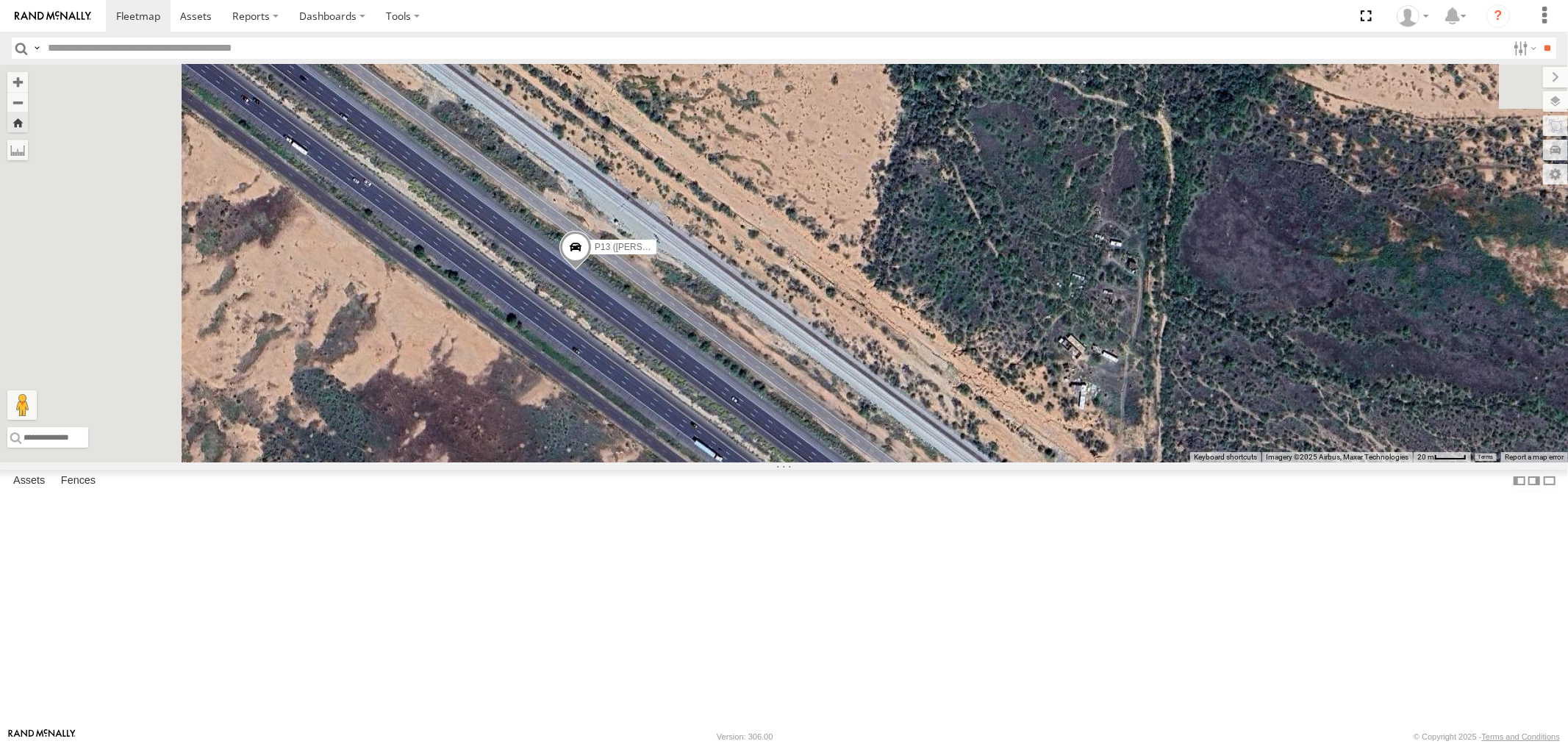
click at [592, 270] on span at bounding box center [576, 251] width 33 height 40
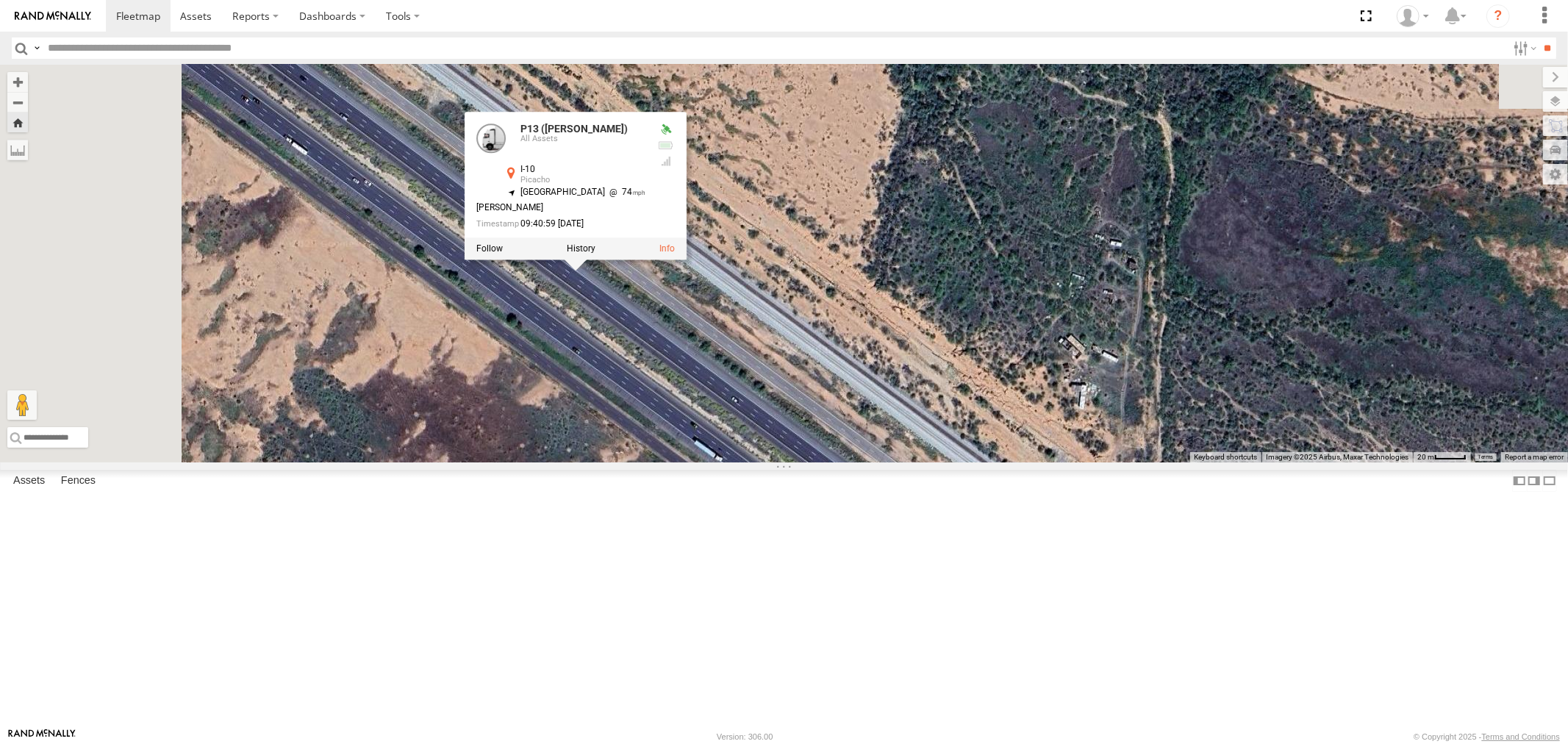
click at [506, 153] on link at bounding box center [491, 138] width 29 height 29
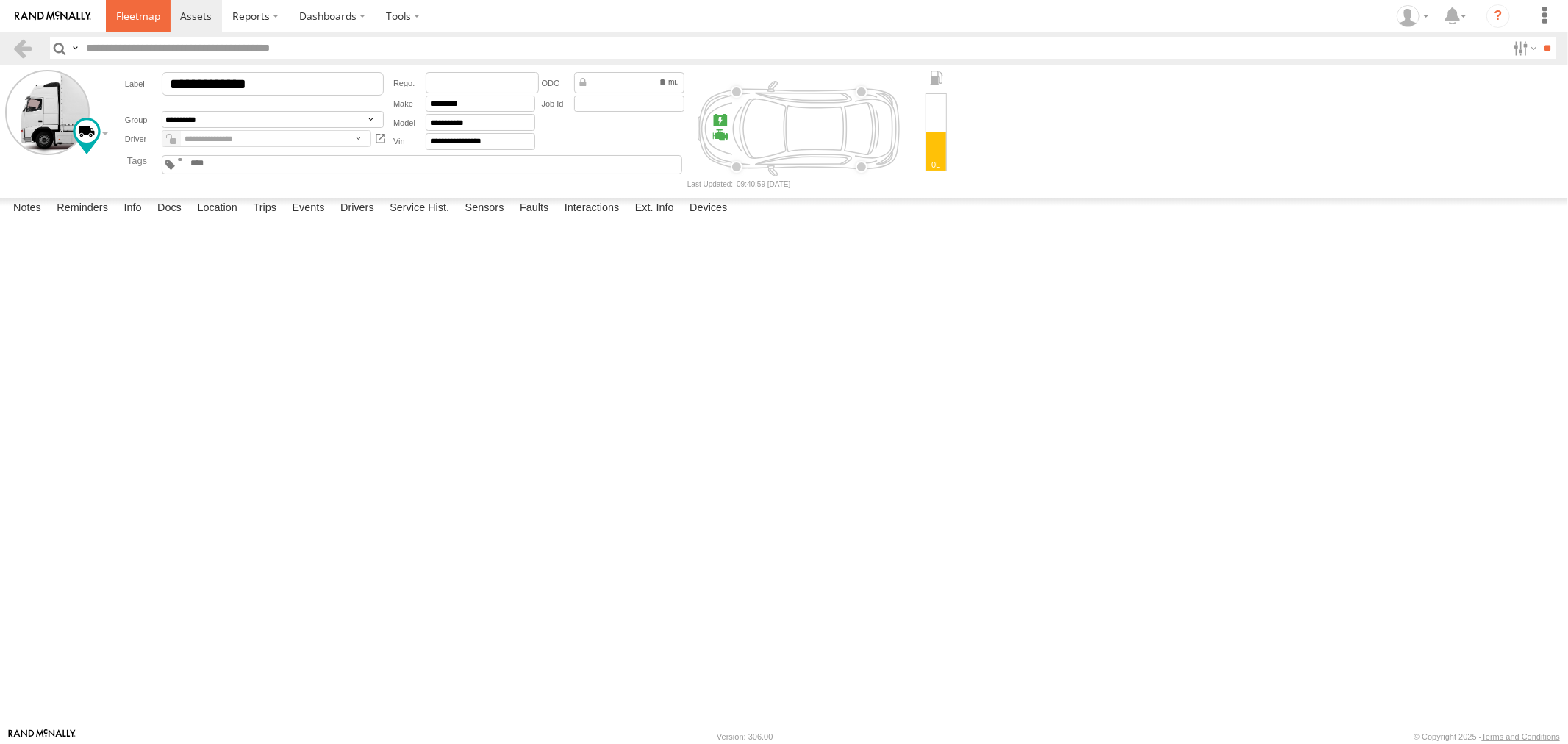
click at [140, 15] on span at bounding box center [138, 15] width 44 height 14
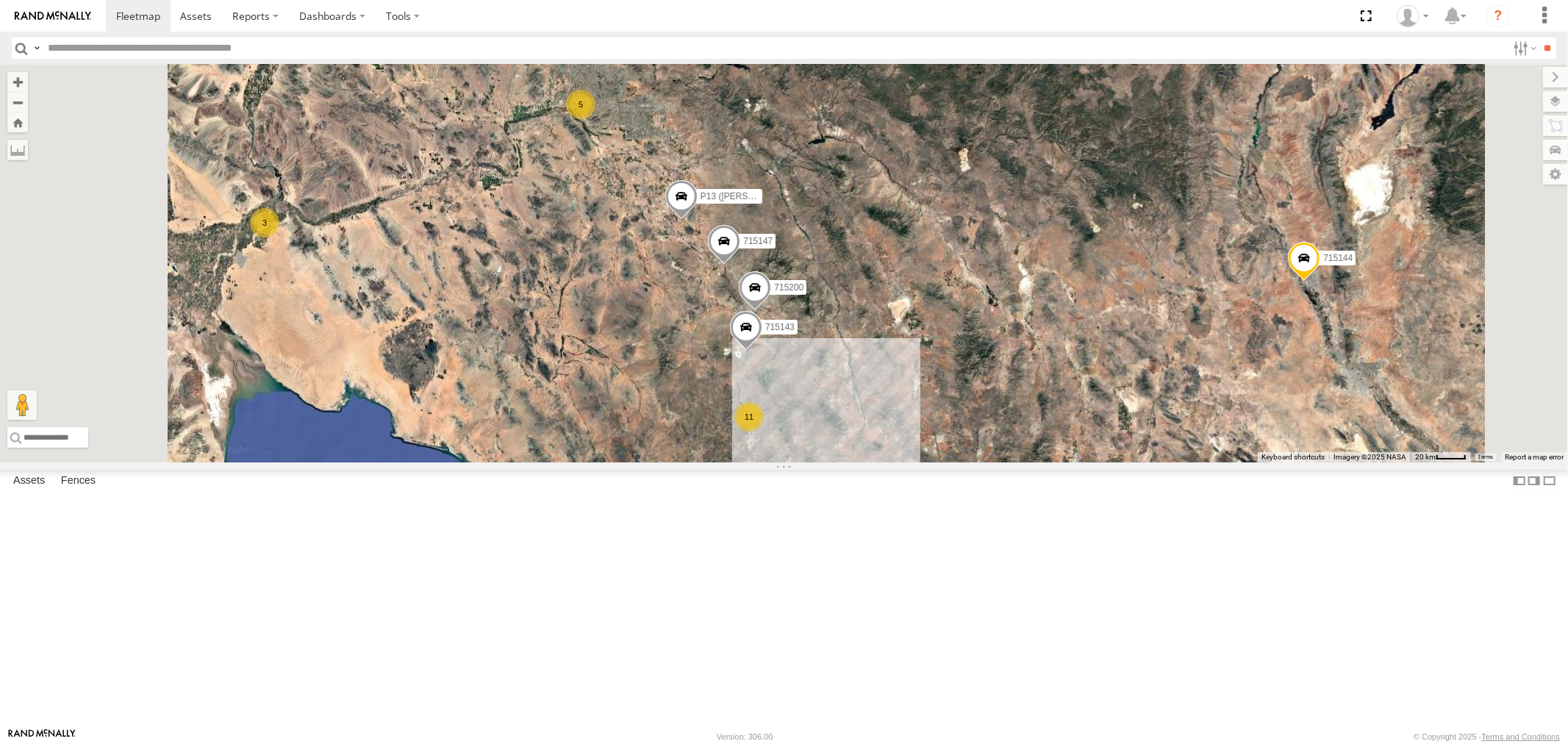
click at [0, 0] on div "P13 ([PERSON_NAME])" at bounding box center [0, 0] width 0 height 0
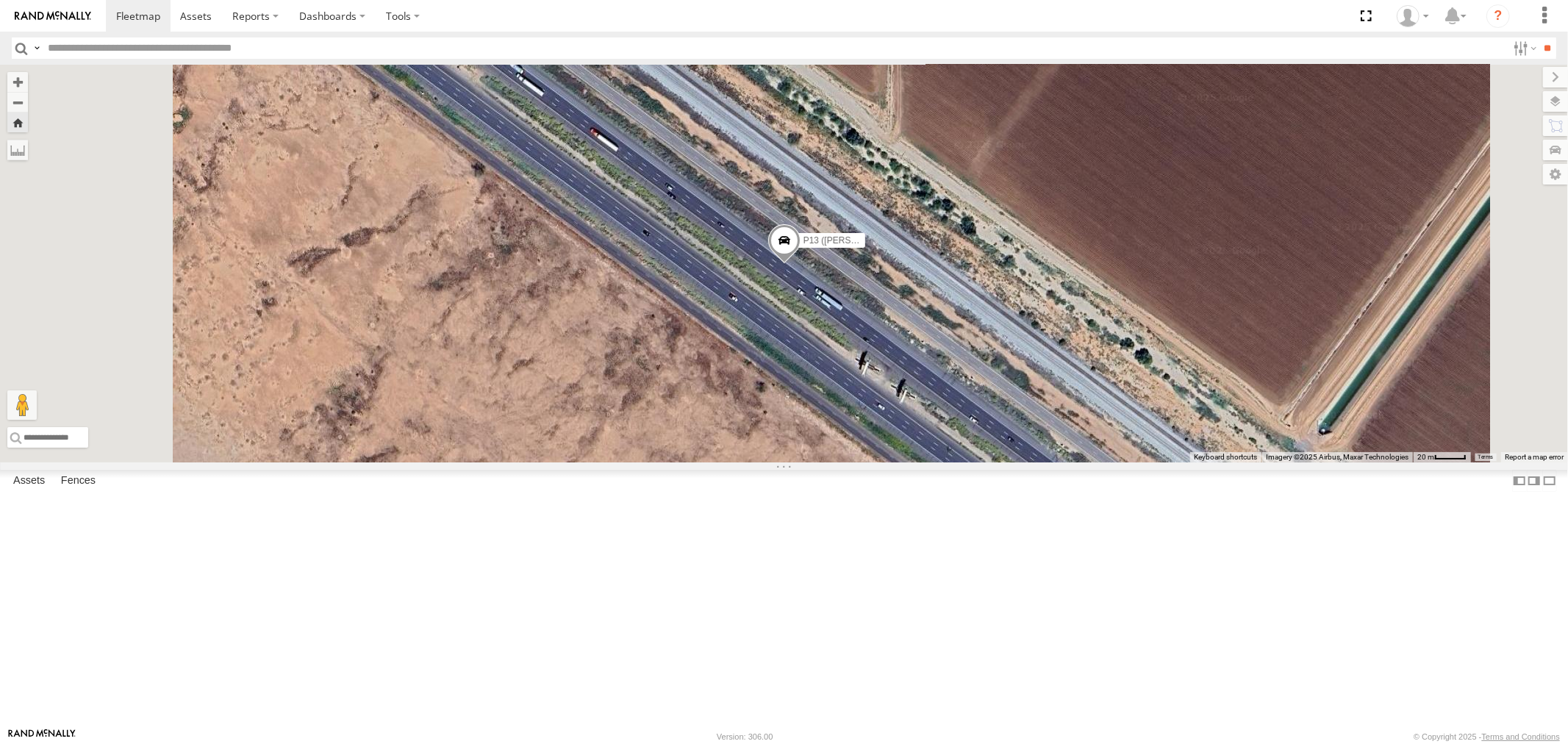
click at [0, 0] on div "P13 ([PERSON_NAME])" at bounding box center [0, 0] width 0 height 0
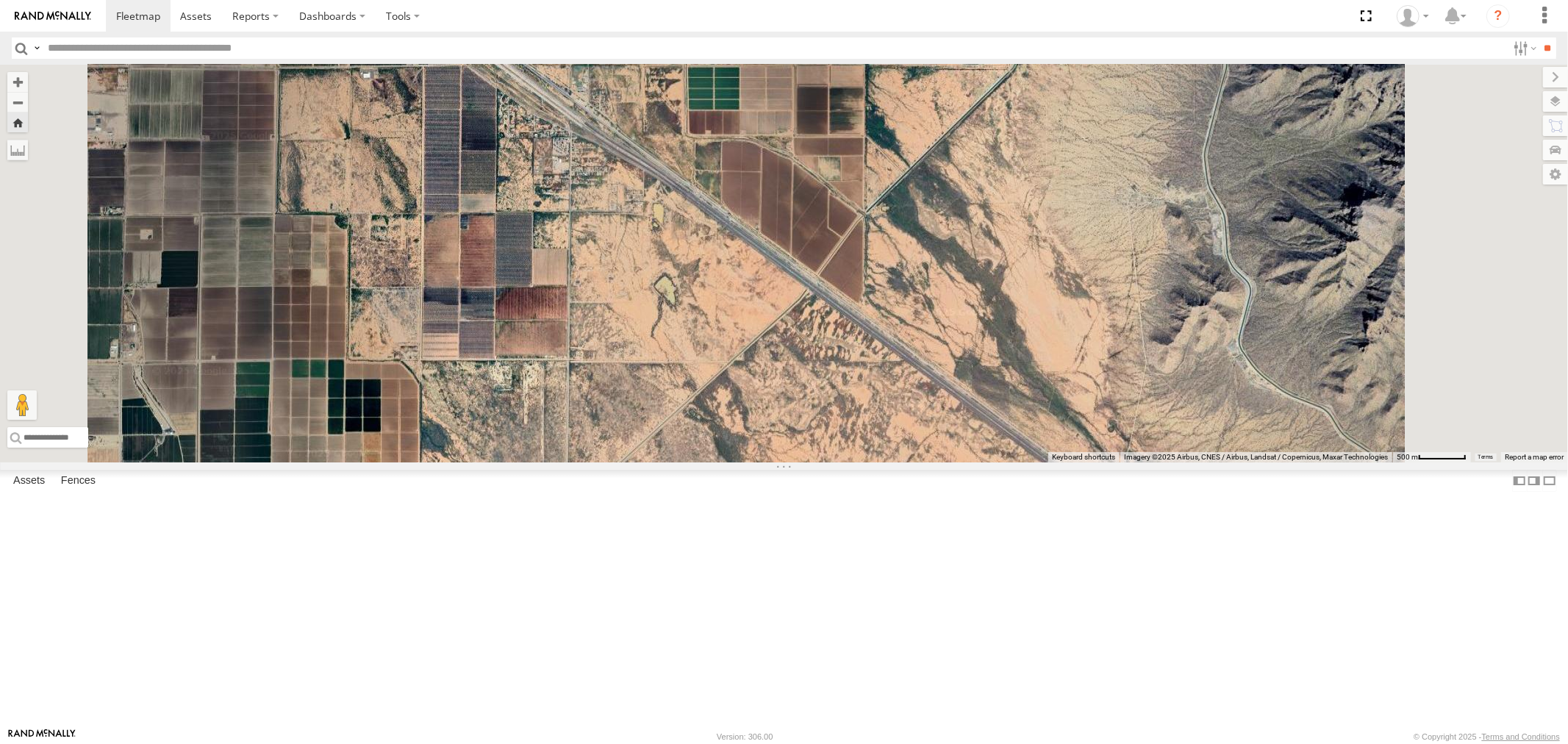
click at [0, 0] on div "P13 ([PERSON_NAME])" at bounding box center [0, 0] width 0 height 0
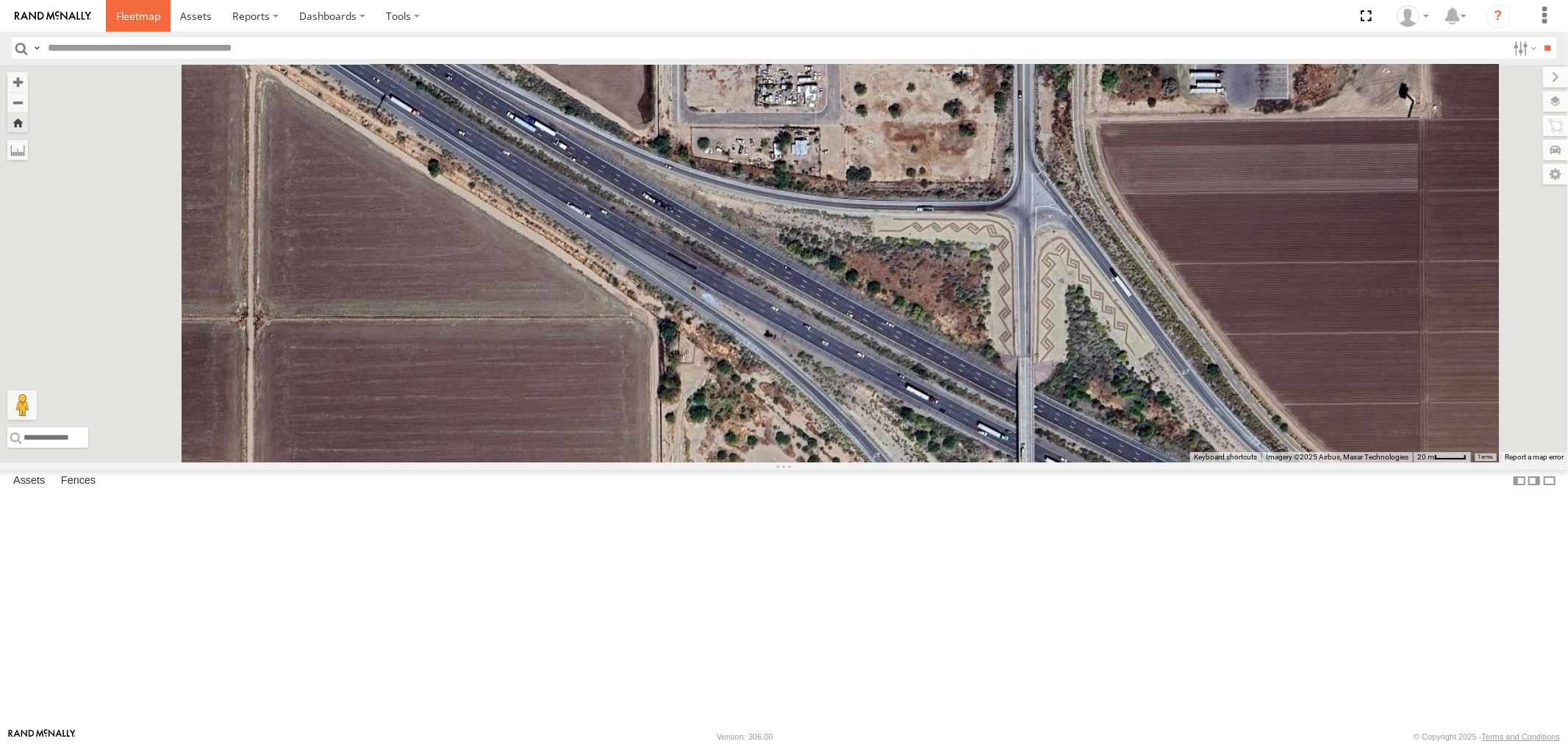
click at [137, 17] on span at bounding box center [138, 15] width 44 height 14
